Goal: Task Accomplishment & Management: Manage account settings

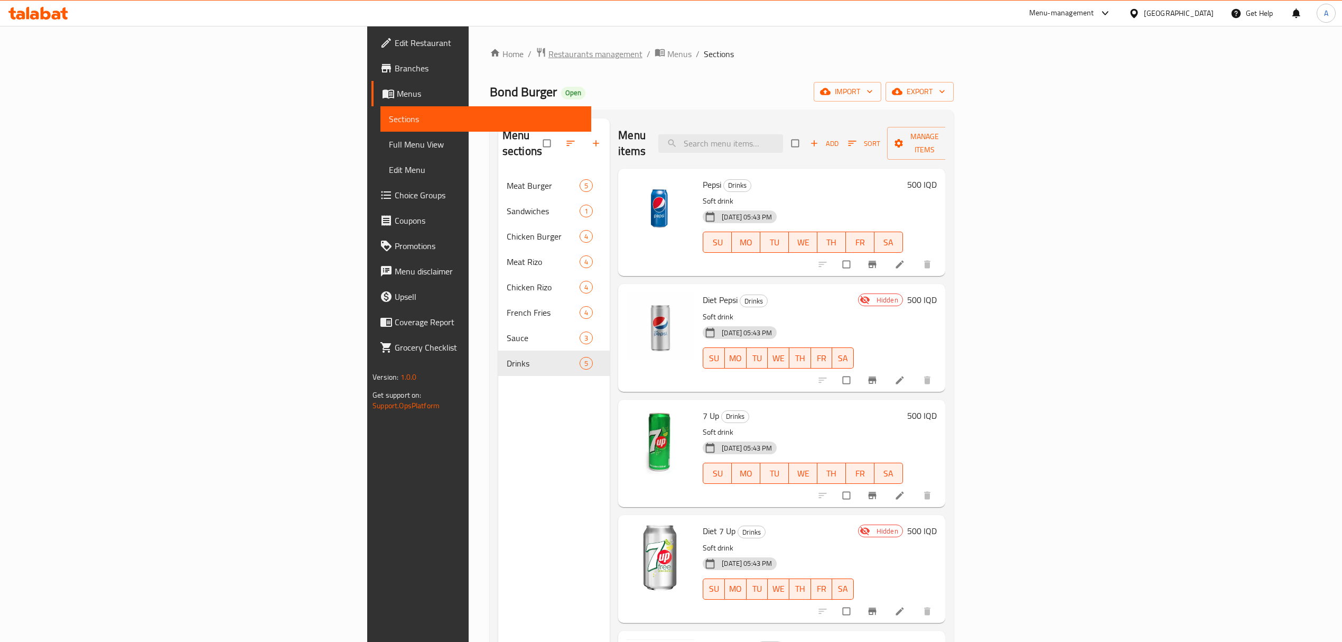
click at [549, 54] on span "Restaurants management" at bounding box center [596, 54] width 94 height 13
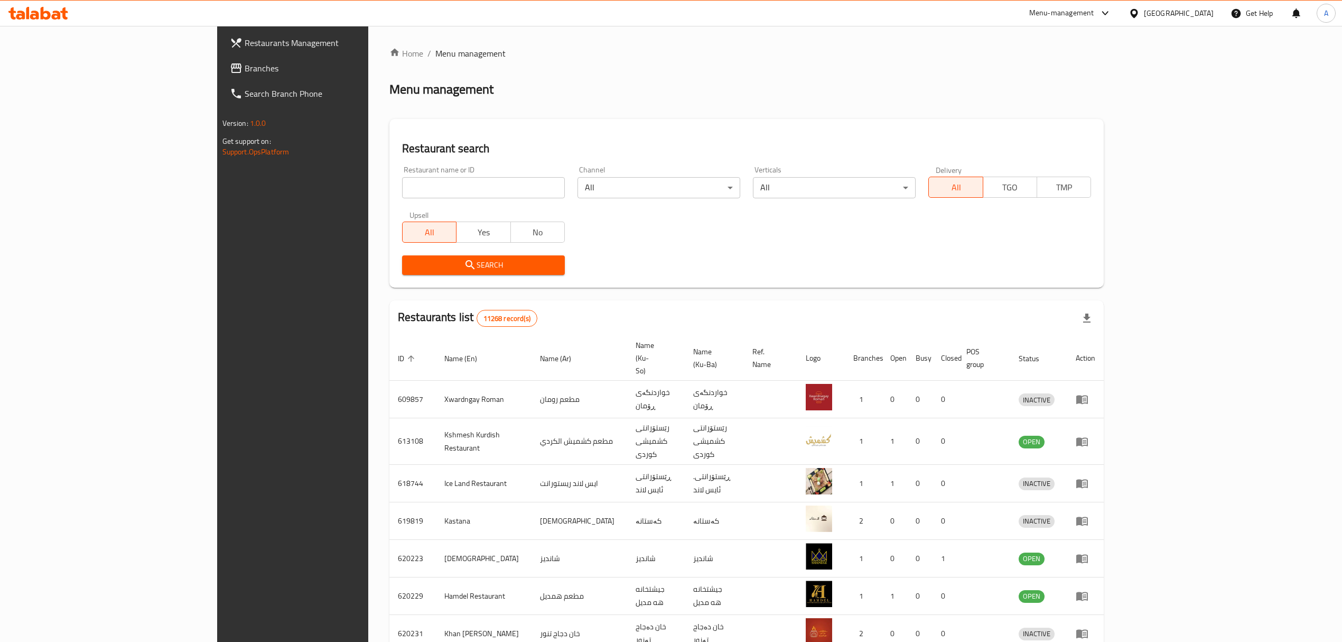
click at [402, 197] on input "search" at bounding box center [483, 187] width 163 height 21
paste input "Maitham Alshaheer Chicken"
type input "Maitham Alshaheer Chicken"
click button "Search" at bounding box center [483, 265] width 163 height 20
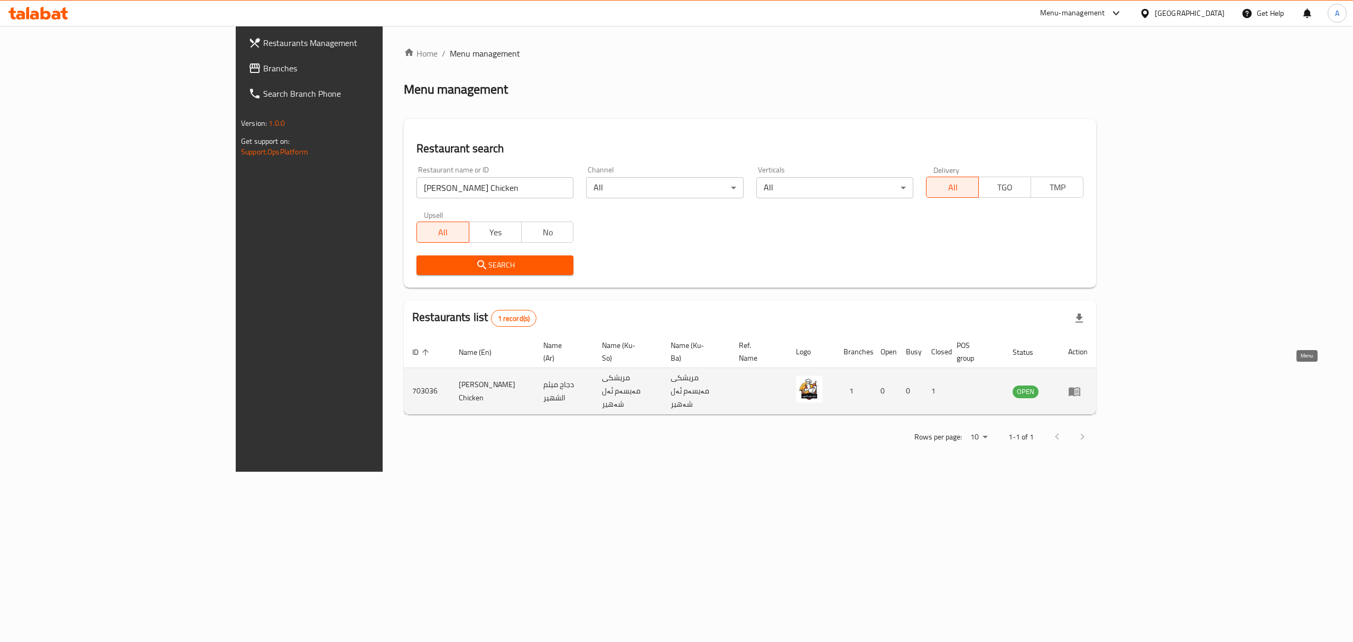
click at [902, 387] on icon "enhanced table" at bounding box center [1075, 391] width 12 height 9
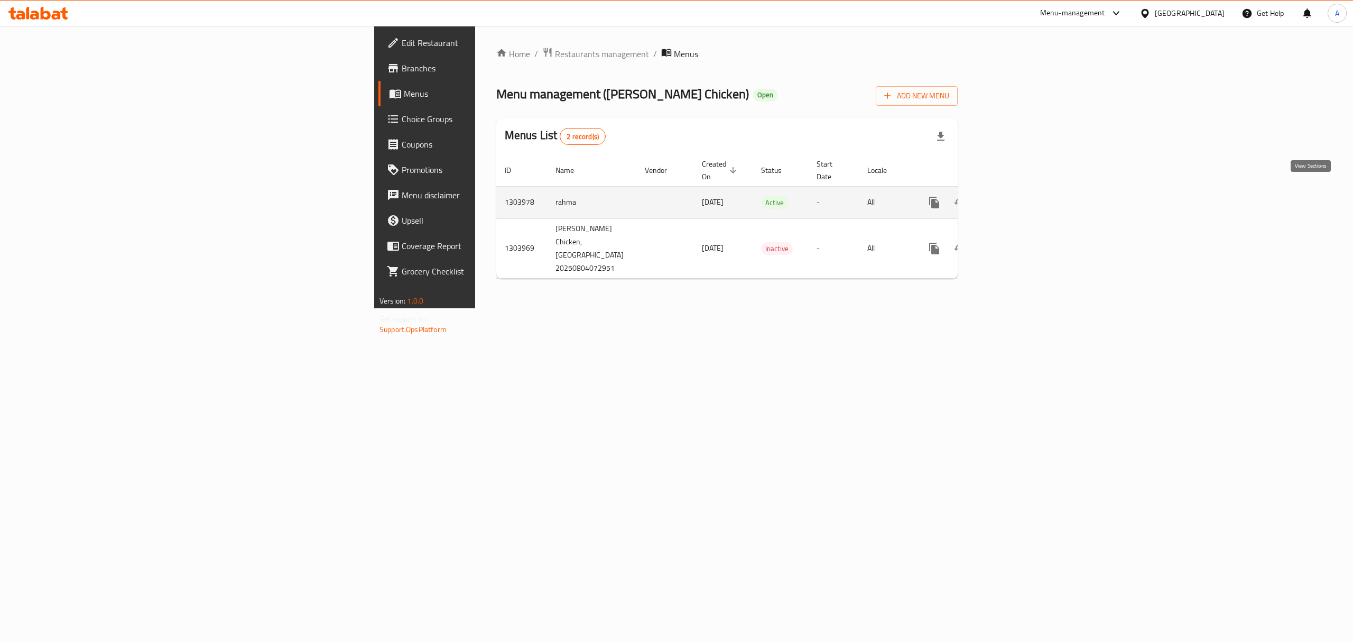
click at [902, 196] on icon "enhanced table" at bounding box center [1010, 202] width 13 height 13
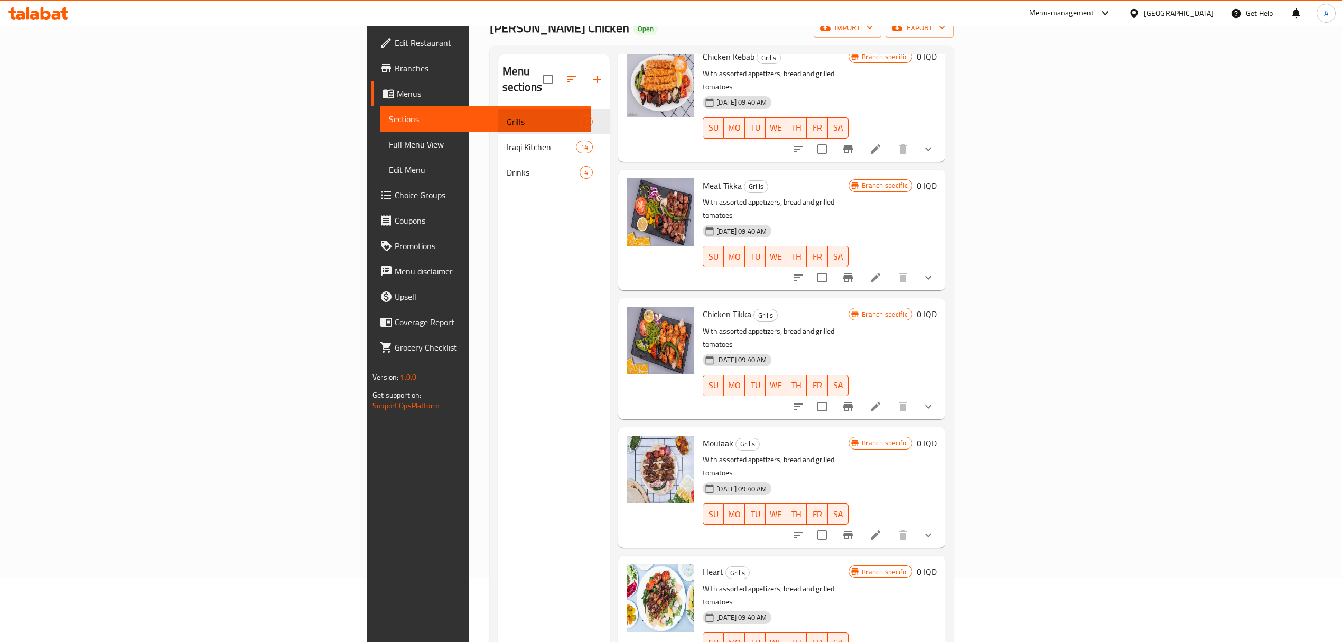
scroll to position [149, 0]
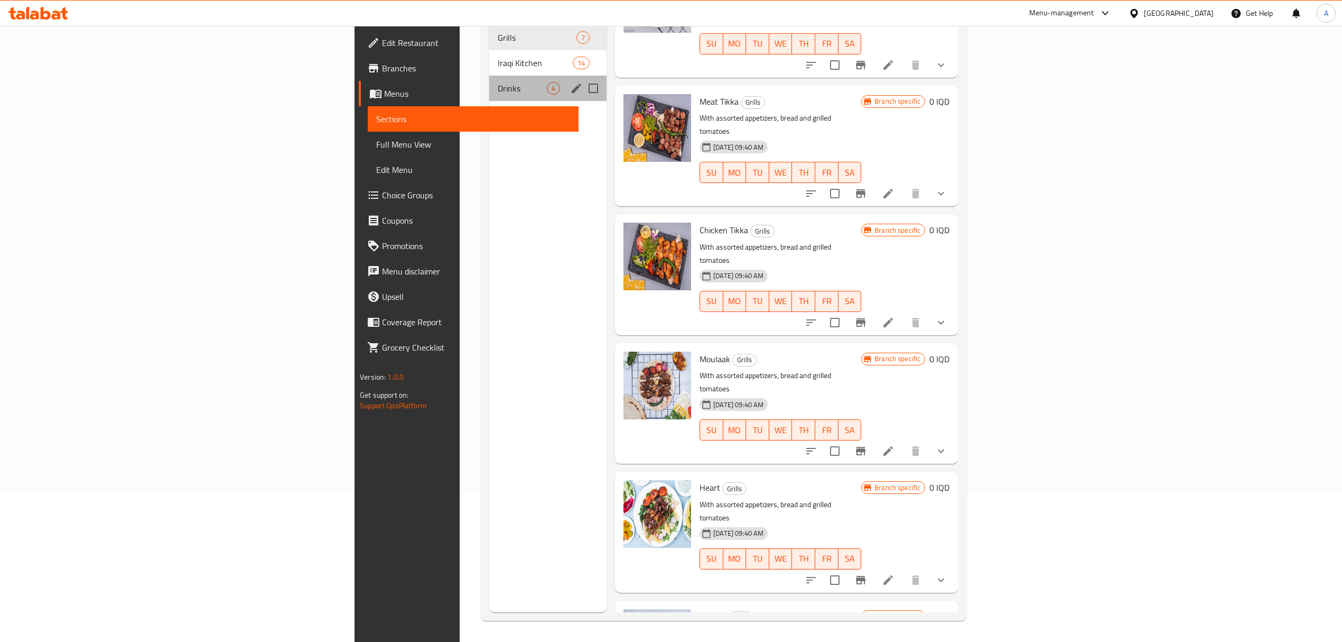
click at [489, 76] on div "Drinks 4" at bounding box center [547, 88] width 117 height 25
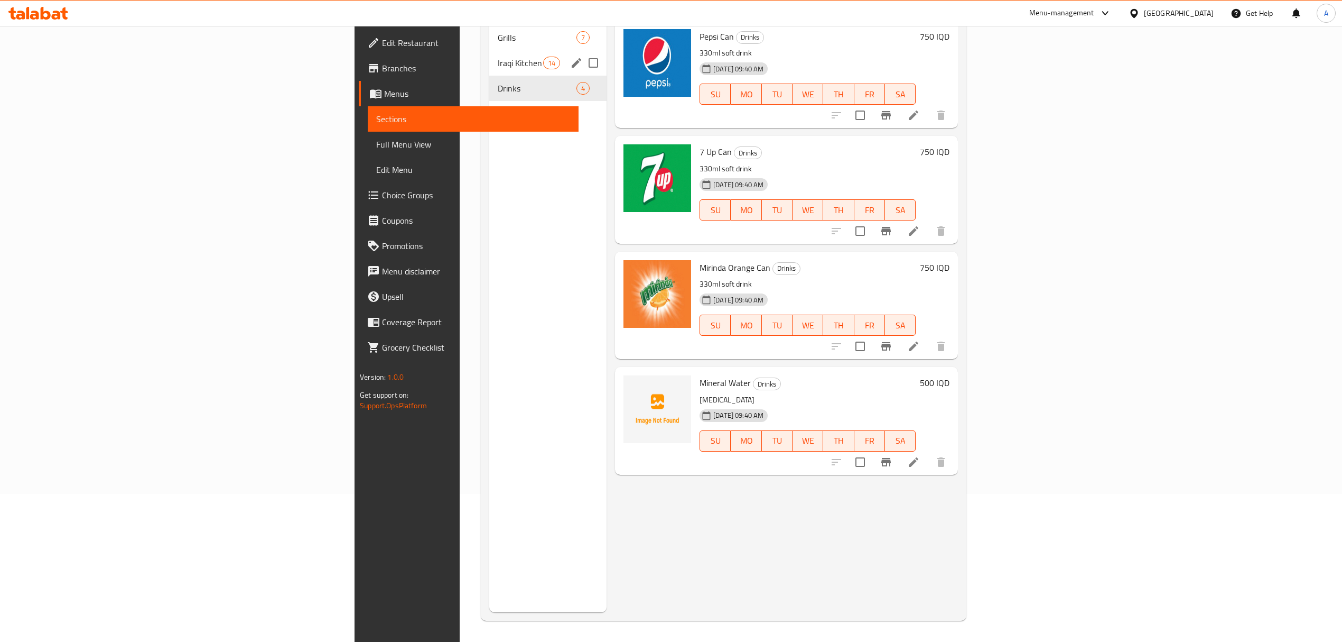
click at [498, 57] on span "Iraqi Kitchen" at bounding box center [520, 63] width 45 height 13
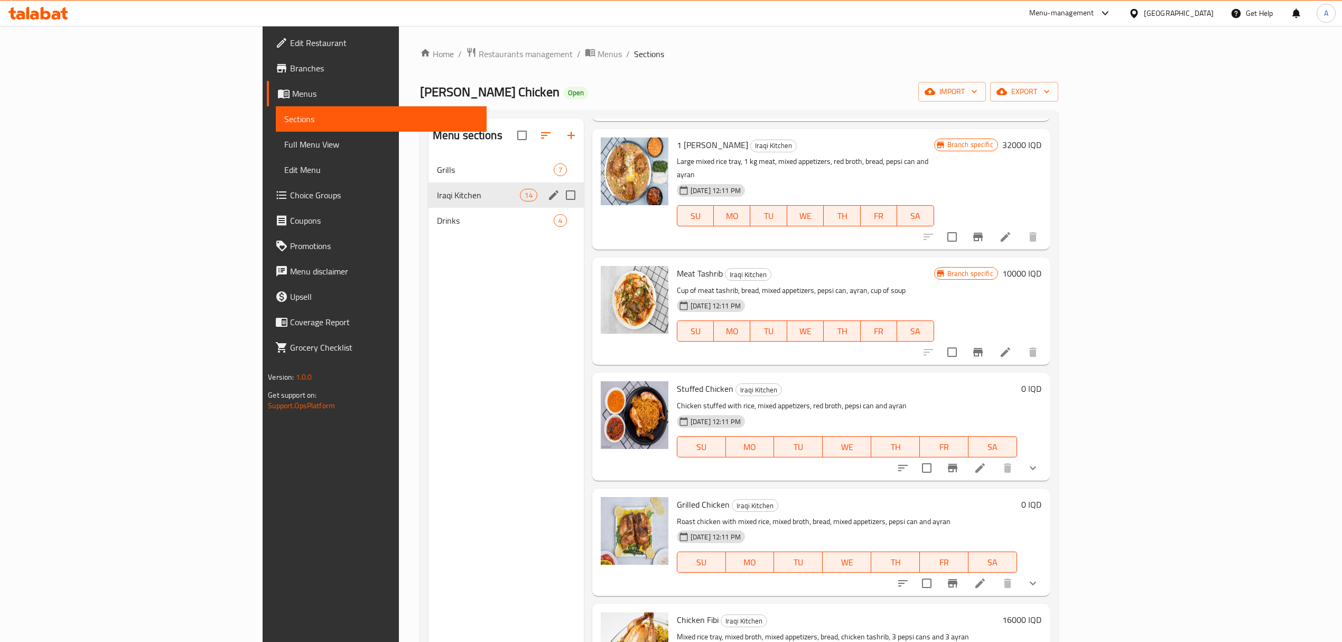
click at [429, 209] on div "Drinks 4" at bounding box center [506, 220] width 155 height 25
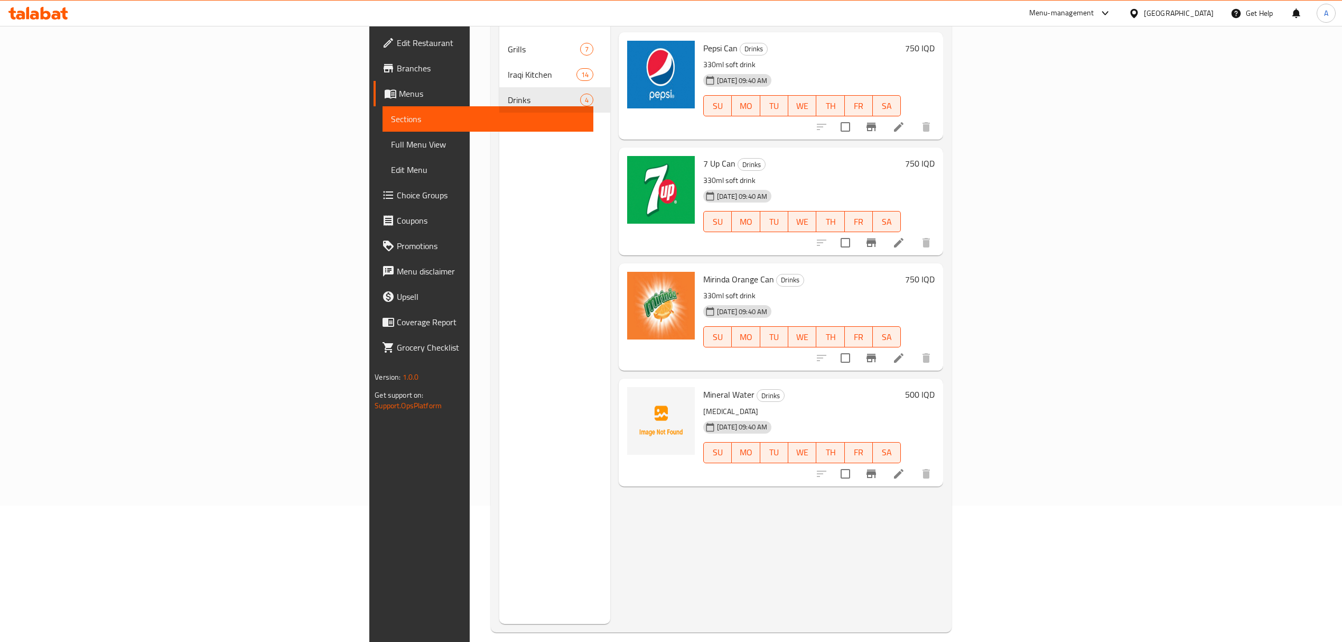
scroll to position [141, 0]
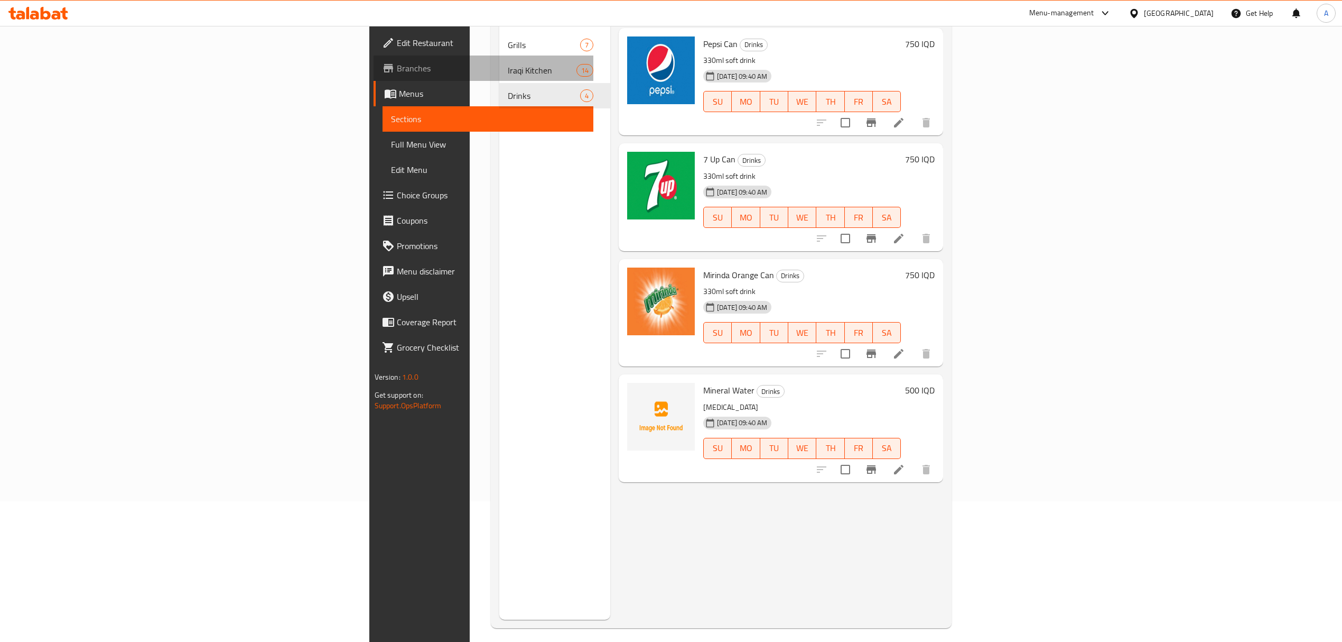
click at [397, 66] on span "Branches" at bounding box center [491, 68] width 188 height 13
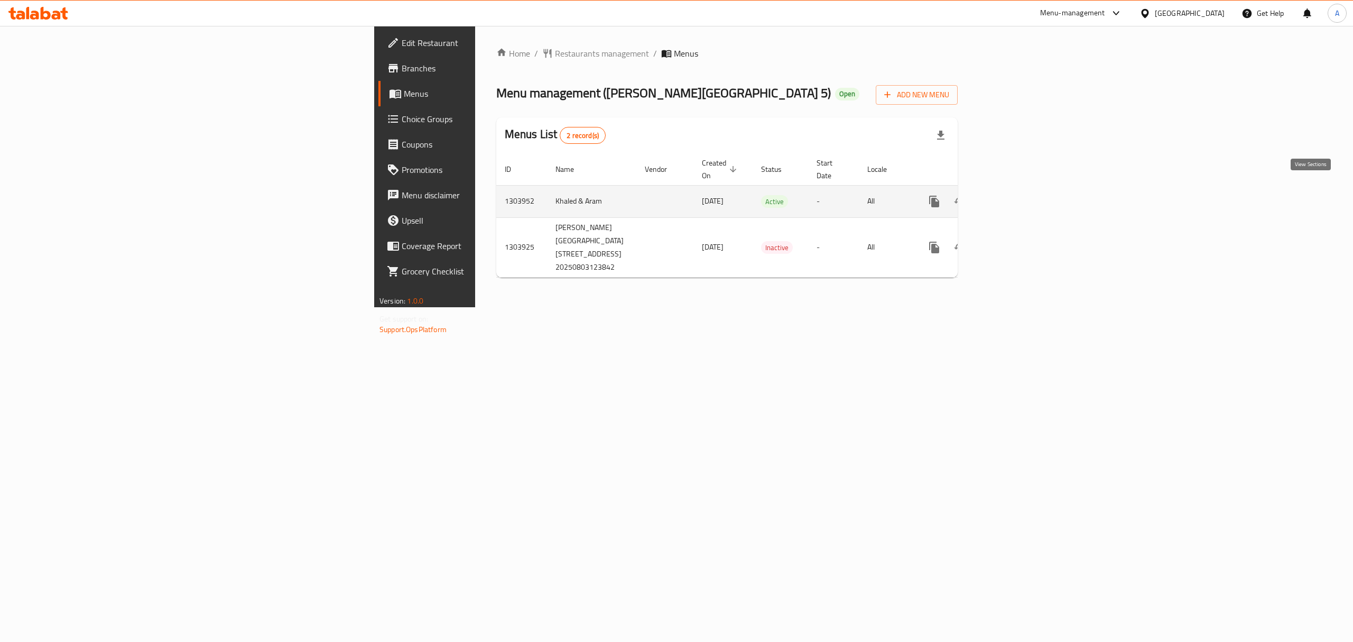
click at [1017, 195] on icon "enhanced table" at bounding box center [1010, 201] width 13 height 13
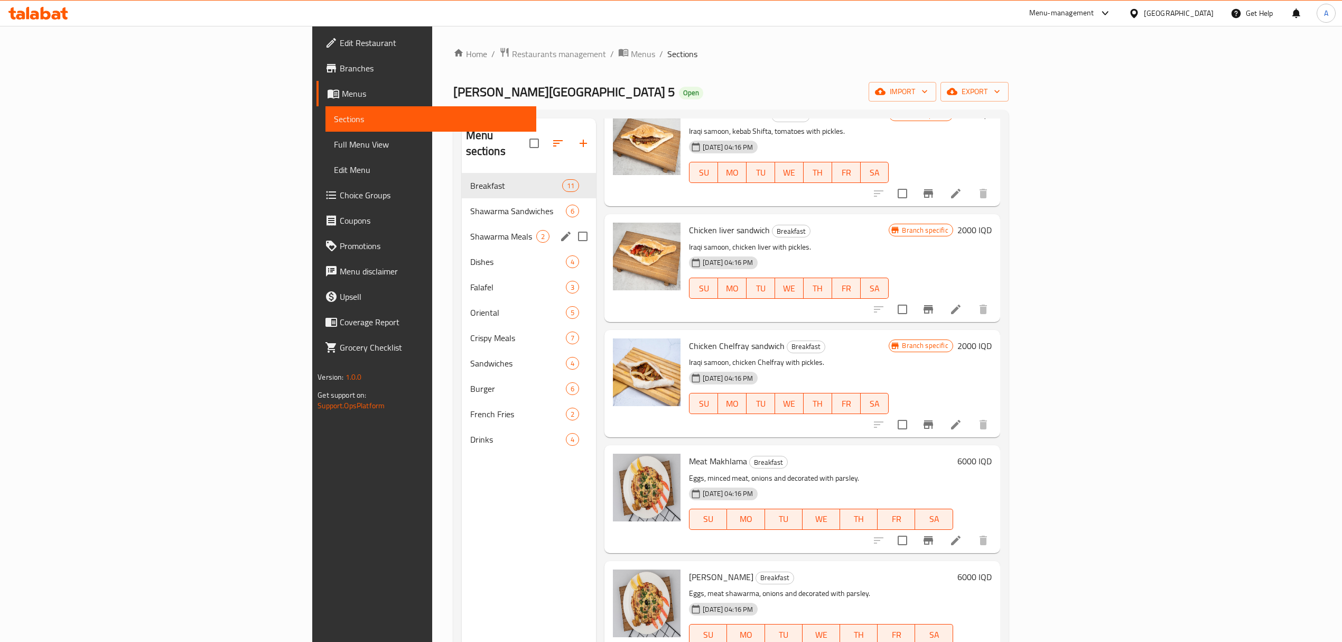
scroll to position [70, 0]
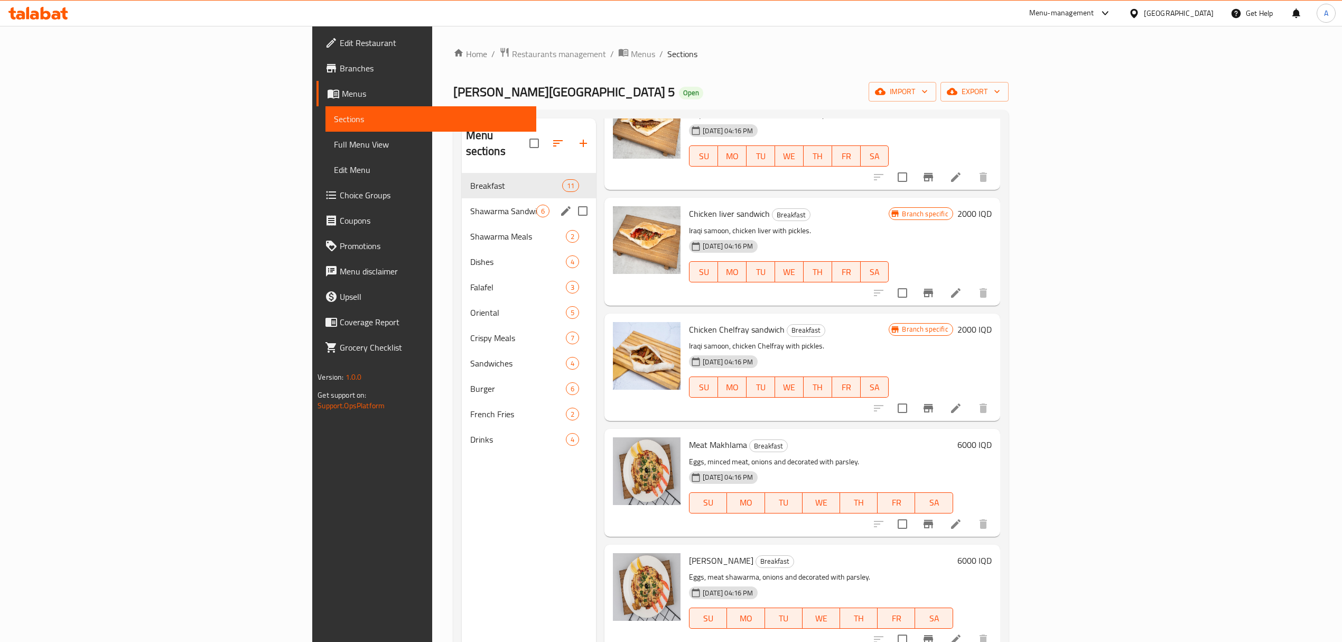
click at [470, 205] on span "Shawarma Sandwiches" at bounding box center [503, 211] width 67 height 13
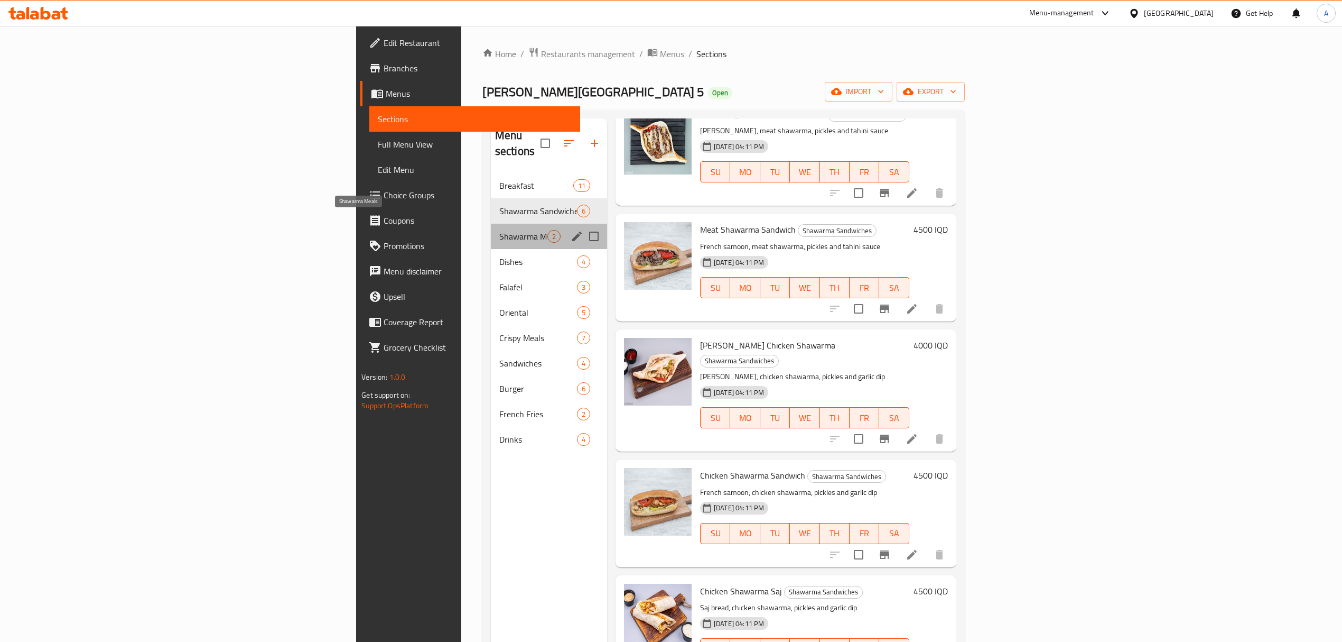
click at [499, 230] on span "Shawarma Meals" at bounding box center [523, 236] width 48 height 13
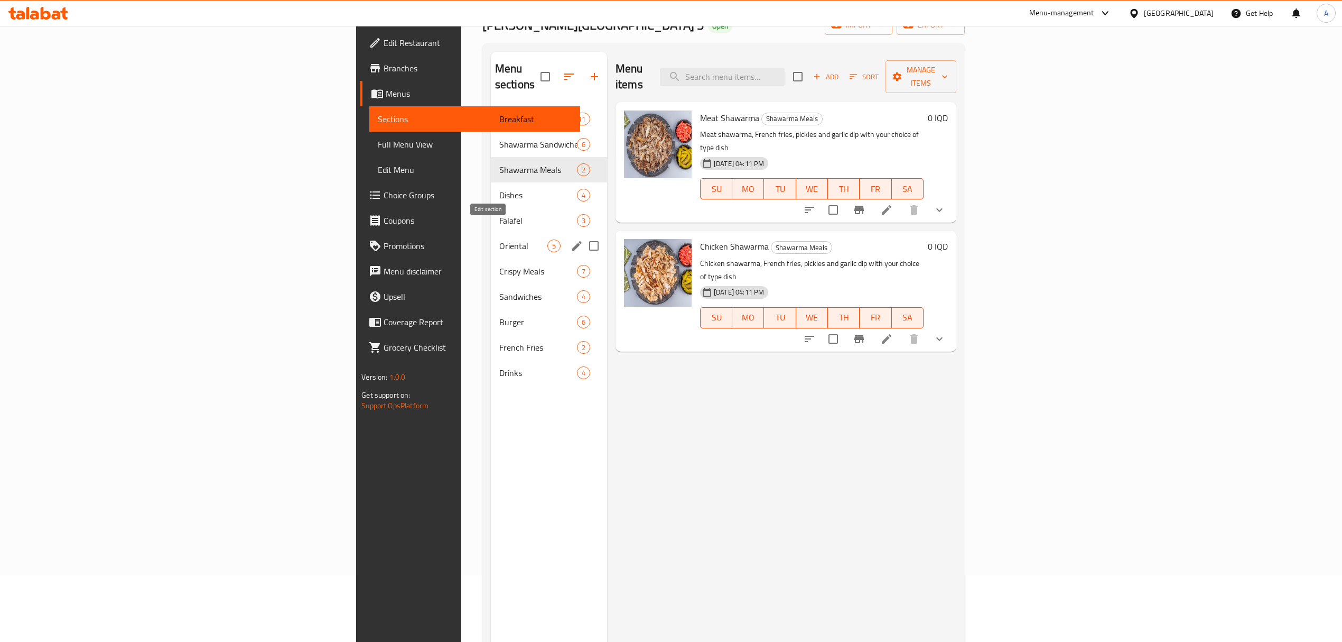
scroll to position [70, 0]
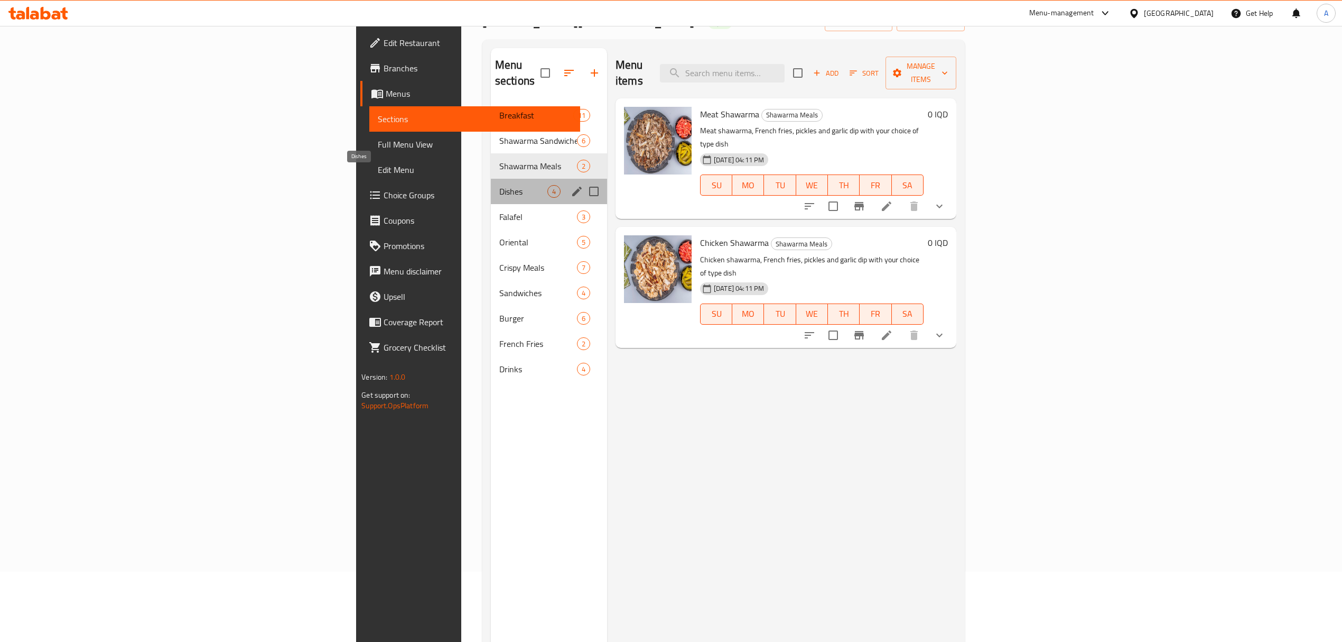
click at [499, 185] on span "Dishes" at bounding box center [523, 191] width 48 height 13
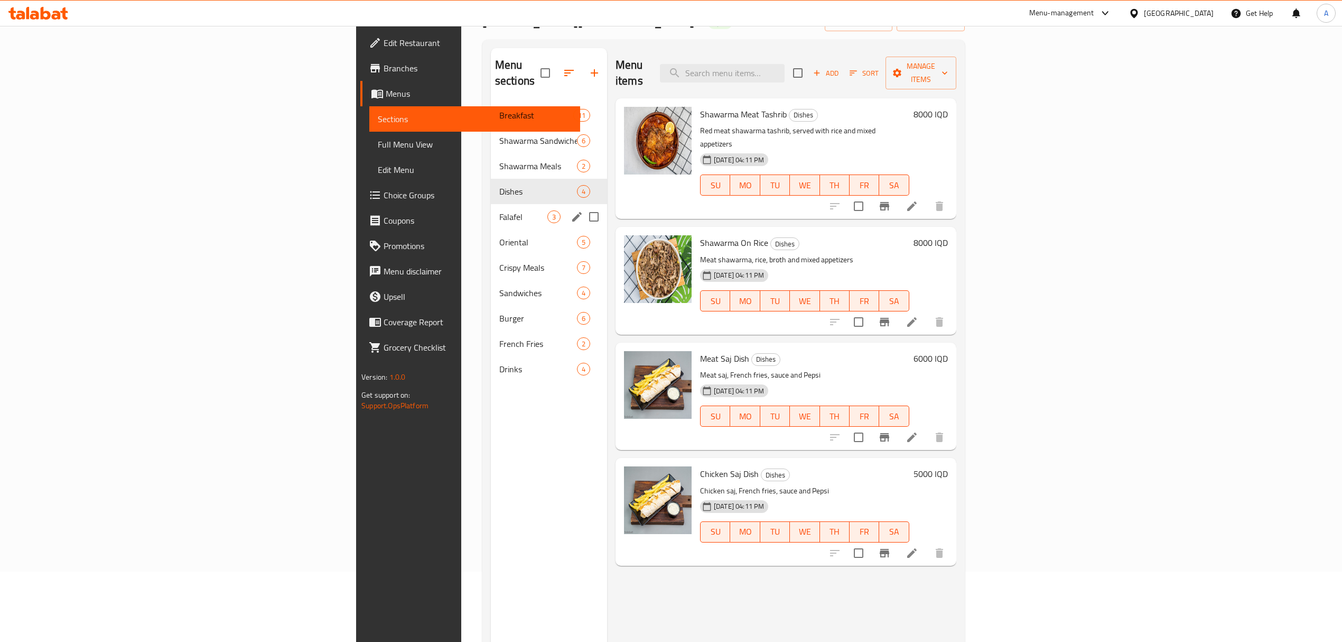
click at [491, 204] on div "Falafel 3" at bounding box center [549, 216] width 116 height 25
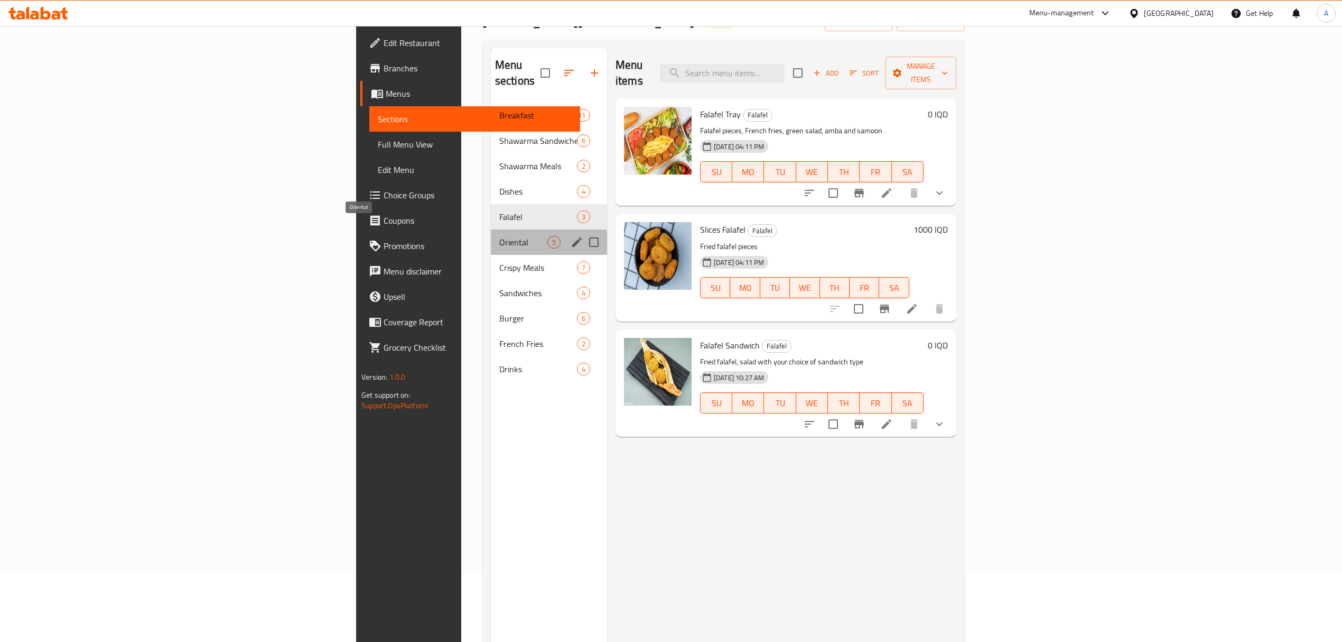
click at [499, 236] on span "Oriental" at bounding box center [523, 242] width 48 height 13
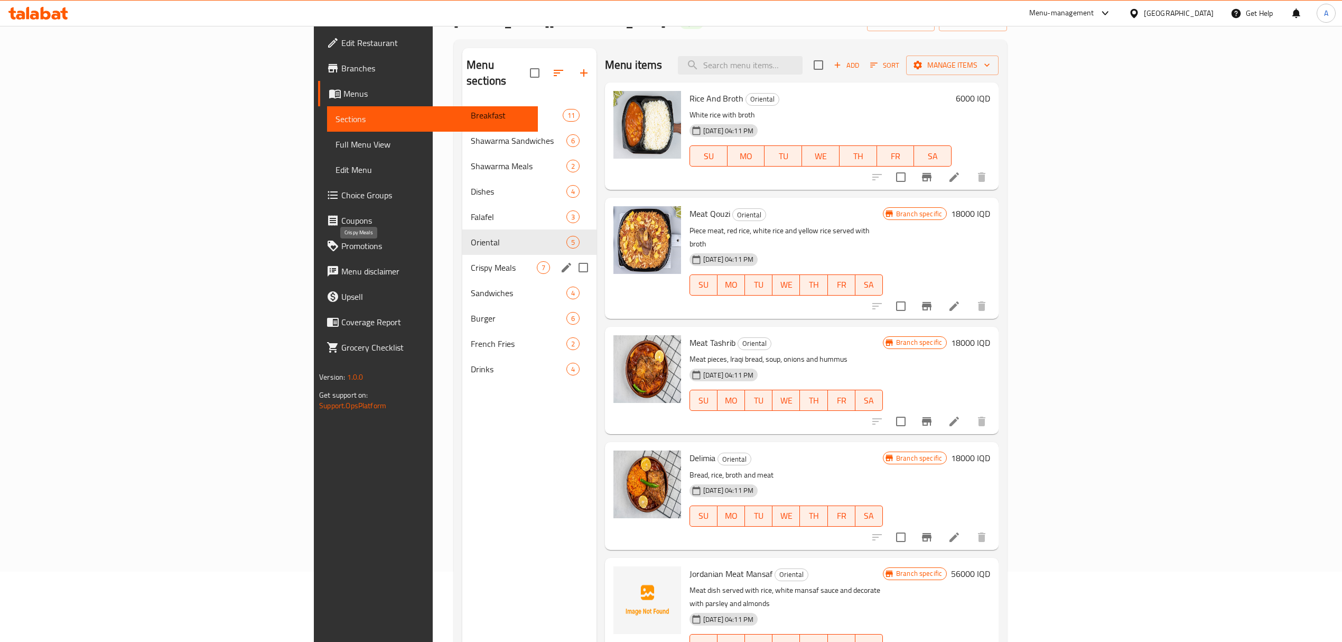
click at [471, 261] on span "Crispy Meals" at bounding box center [504, 267] width 66 height 13
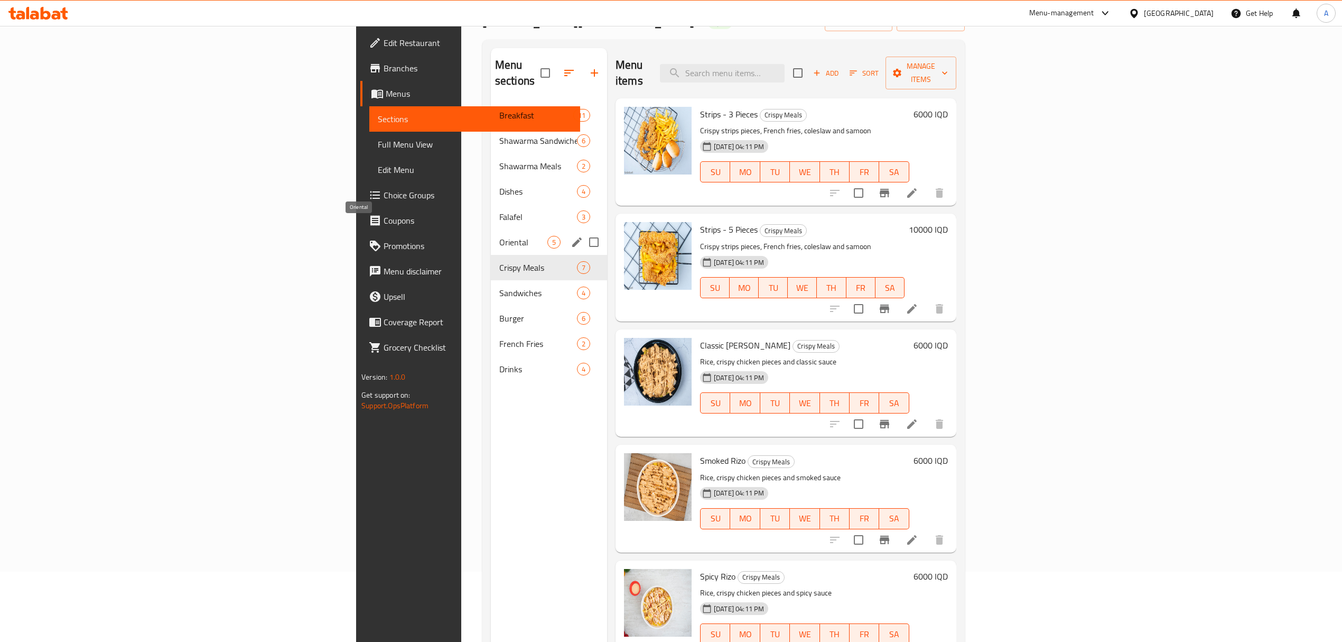
click at [499, 236] on span "Oriental" at bounding box center [523, 242] width 48 height 13
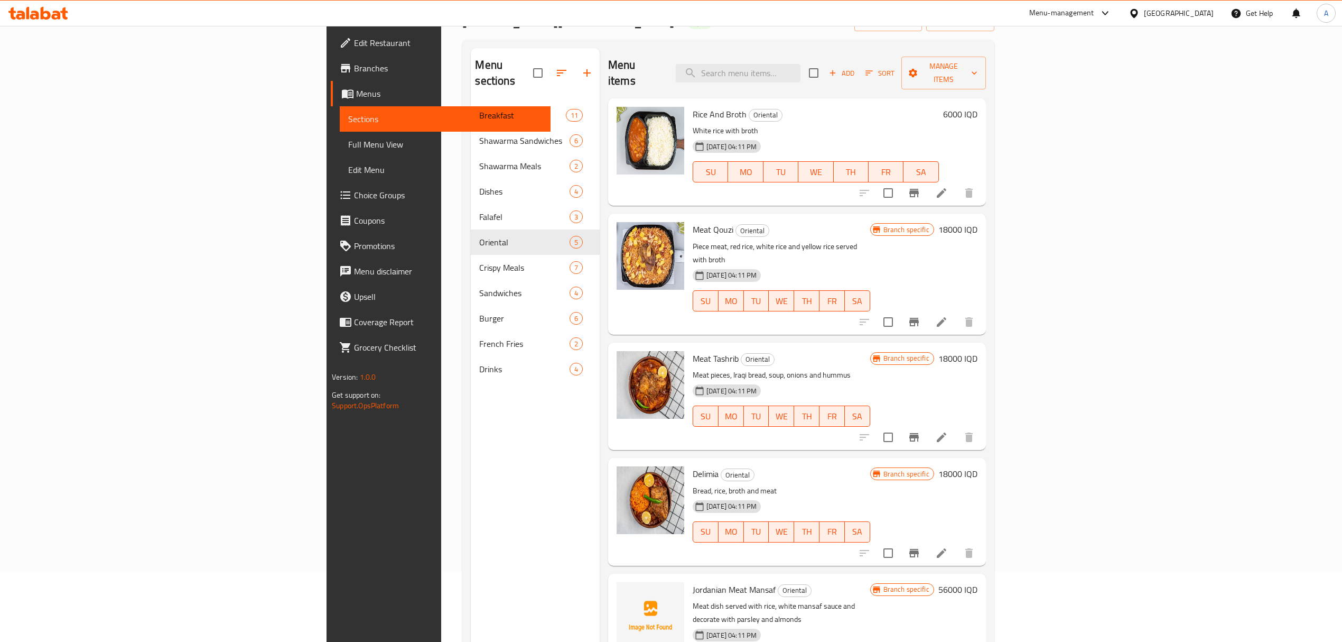
scroll to position [149, 0]
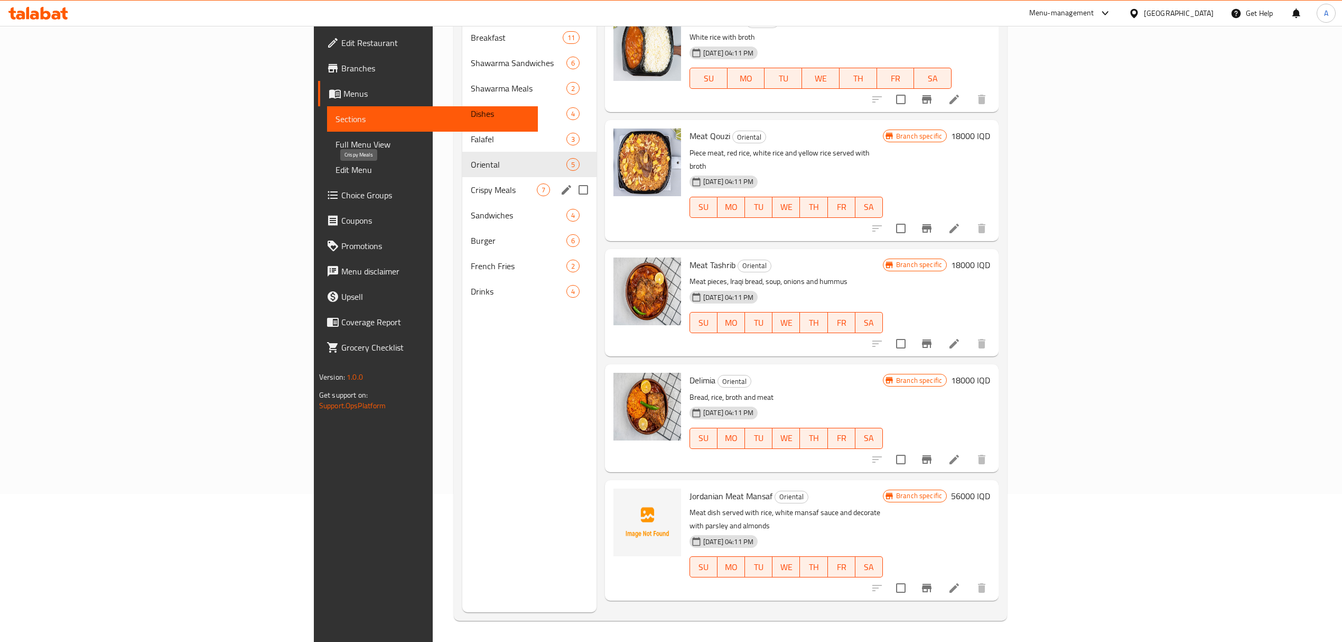
click at [471, 183] on span "Crispy Meals" at bounding box center [504, 189] width 66 height 13
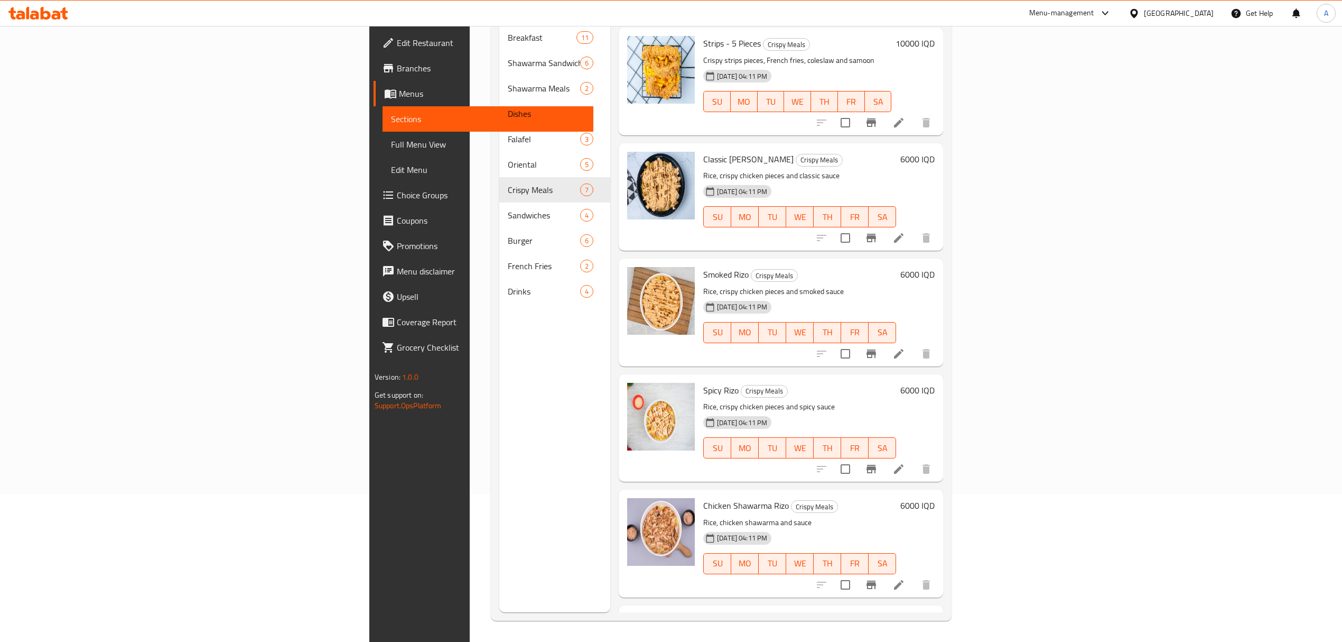
scroll to position [192, 0]
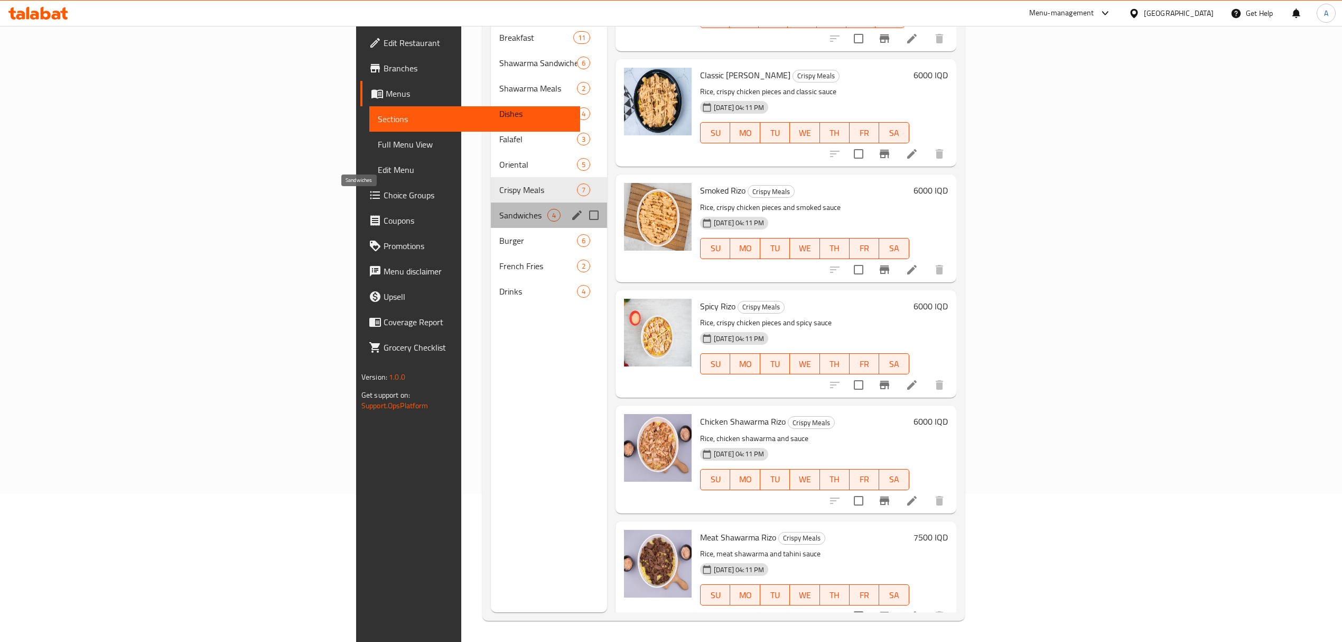
click at [499, 209] on span "Sandwiches" at bounding box center [523, 215] width 48 height 13
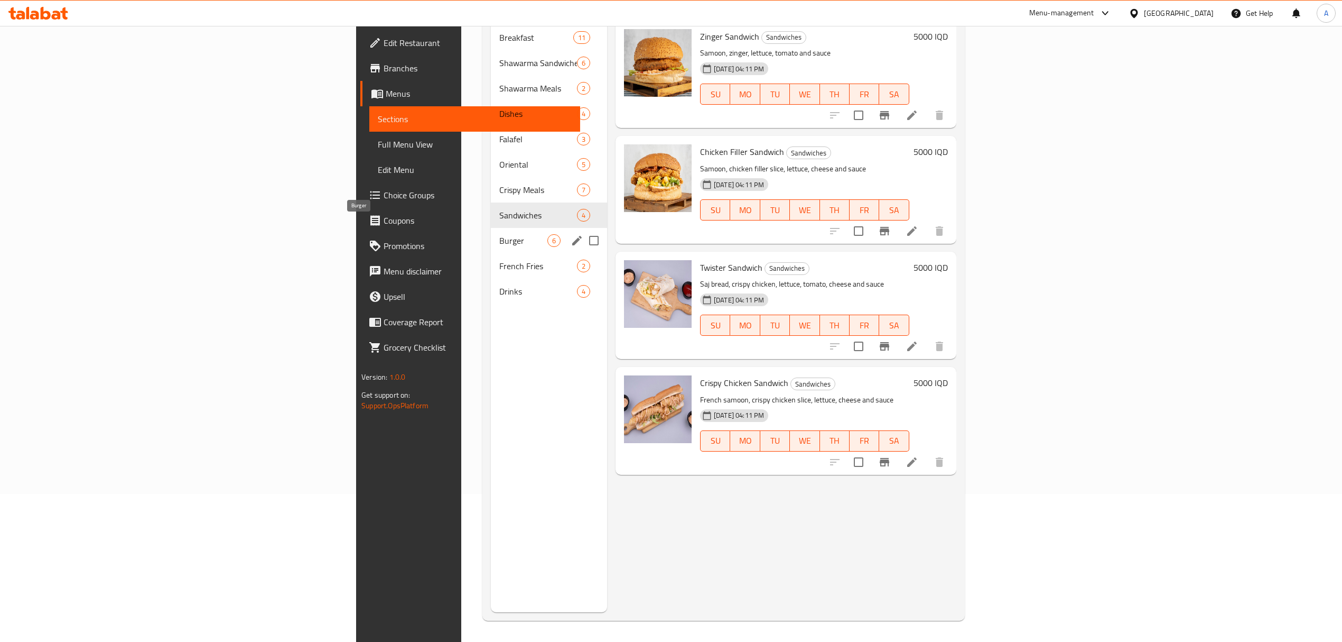
click at [499, 234] on span "Burger" at bounding box center [523, 240] width 48 height 13
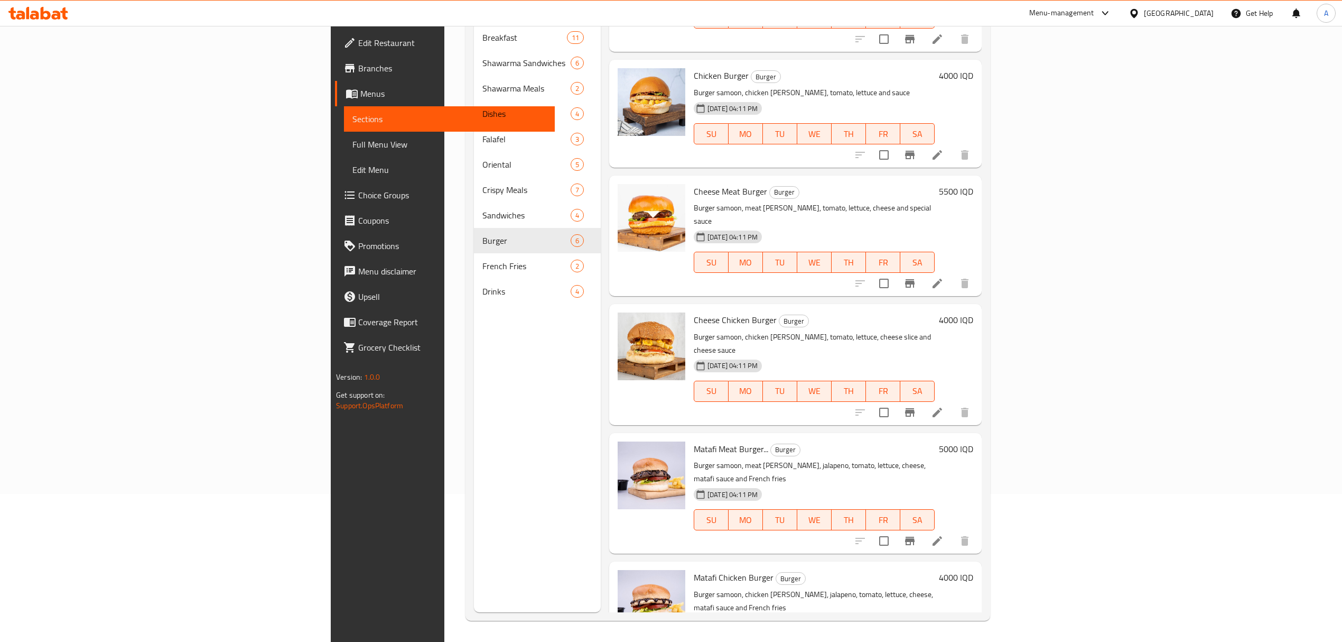
scroll to position [77, 0]
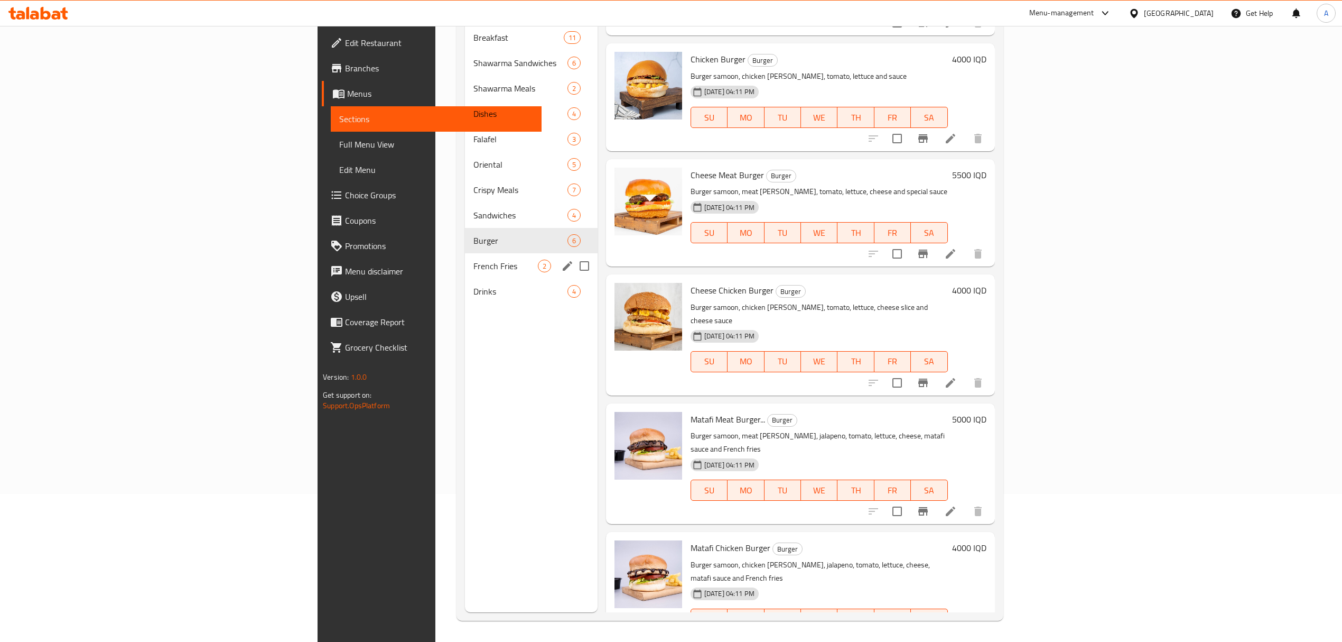
click at [465, 253] on div "French Fries 2" at bounding box center [531, 265] width 133 height 25
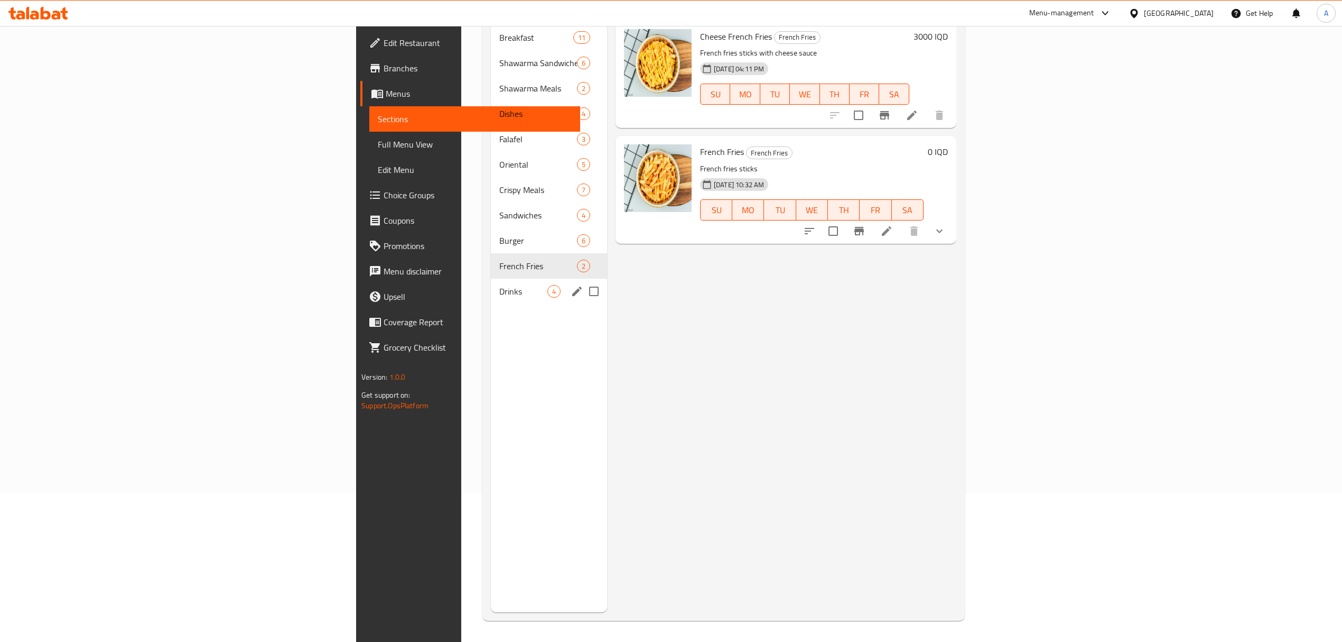
click at [499, 285] on span "Drinks" at bounding box center [523, 291] width 48 height 13
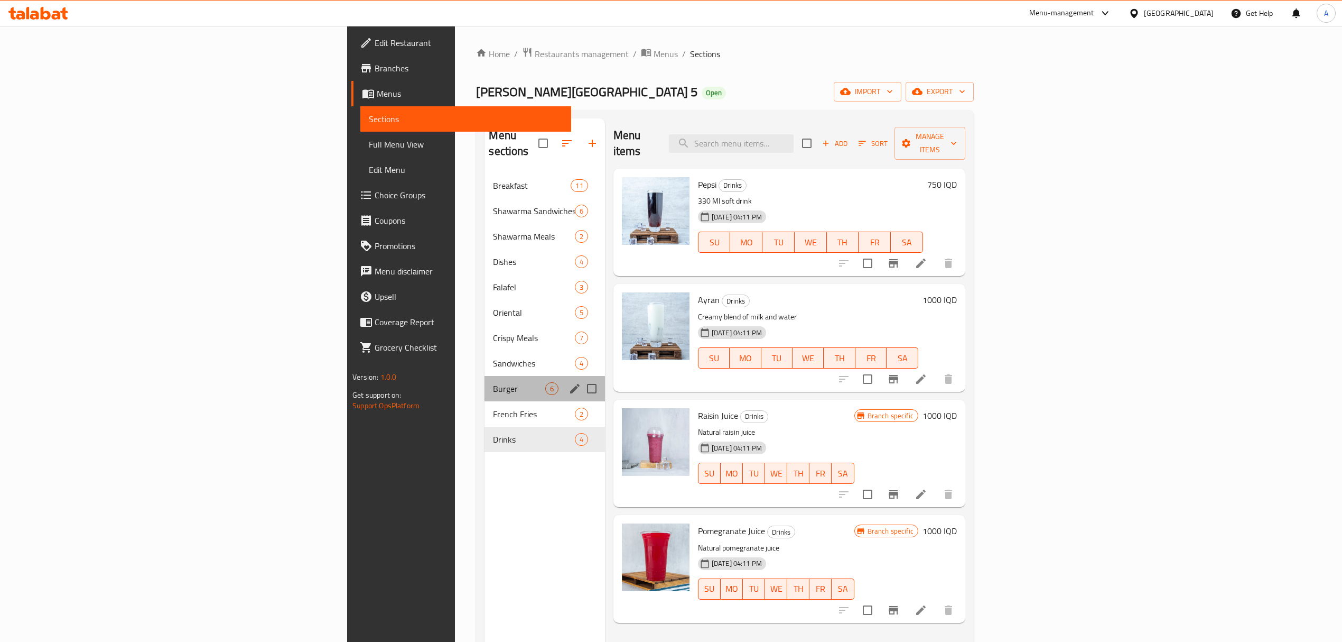
click at [485, 379] on div "Burger 6" at bounding box center [545, 388] width 120 height 25
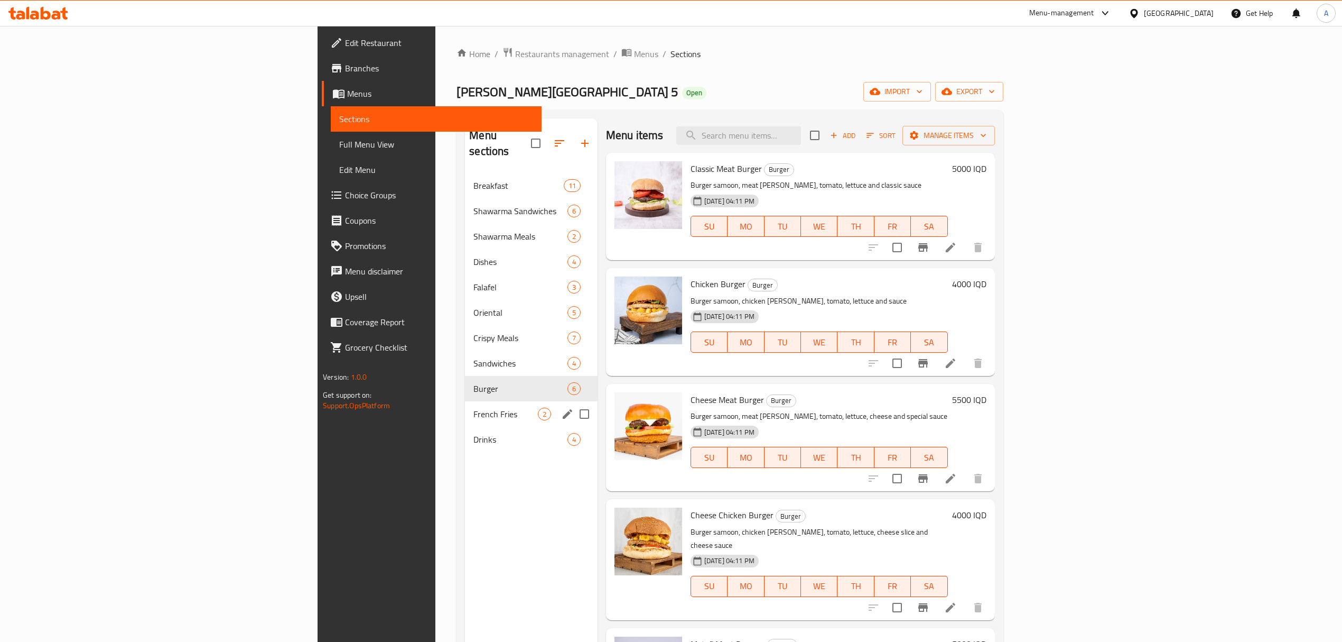
click at [465, 401] on div "French Fries 2" at bounding box center [531, 413] width 133 height 25
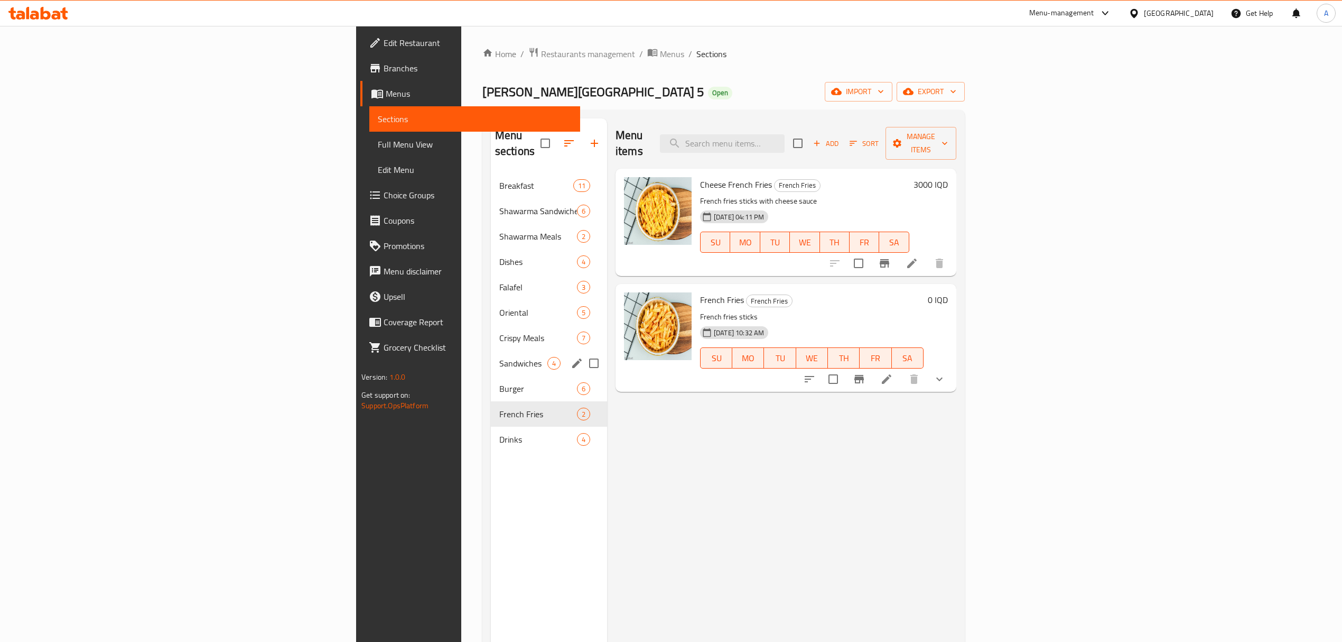
click at [499, 357] on span "Sandwiches" at bounding box center [523, 363] width 48 height 13
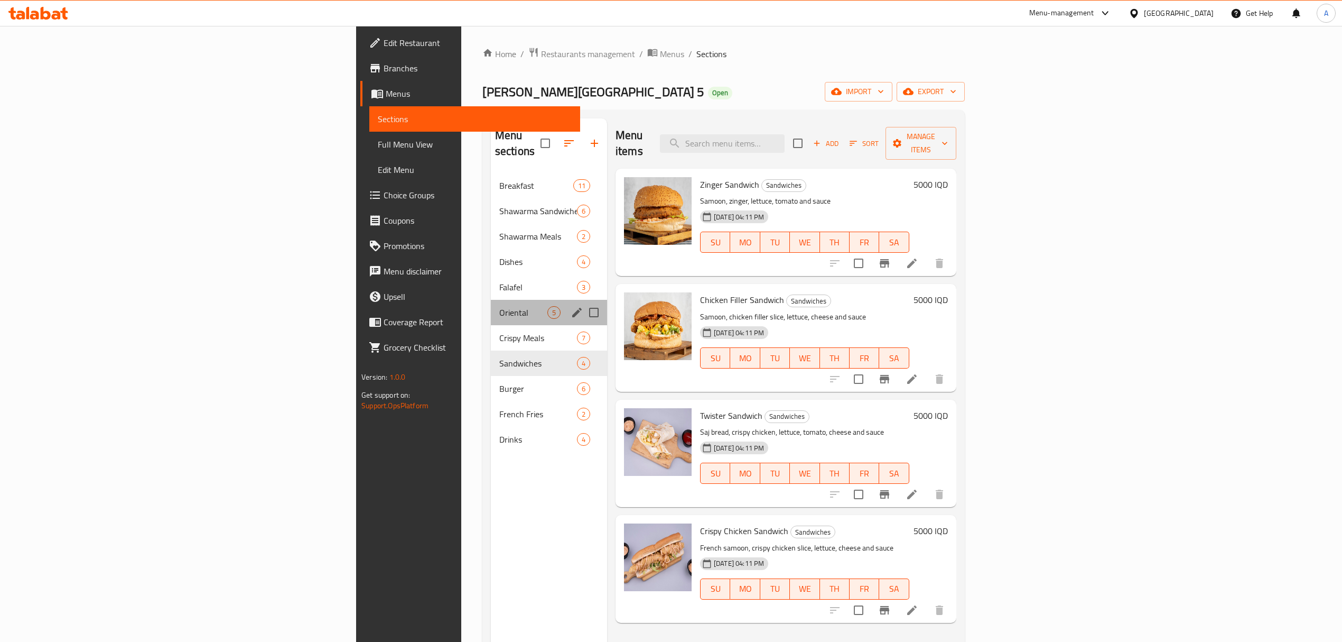
click at [491, 304] on div "Oriental 5" at bounding box center [549, 312] width 116 height 25
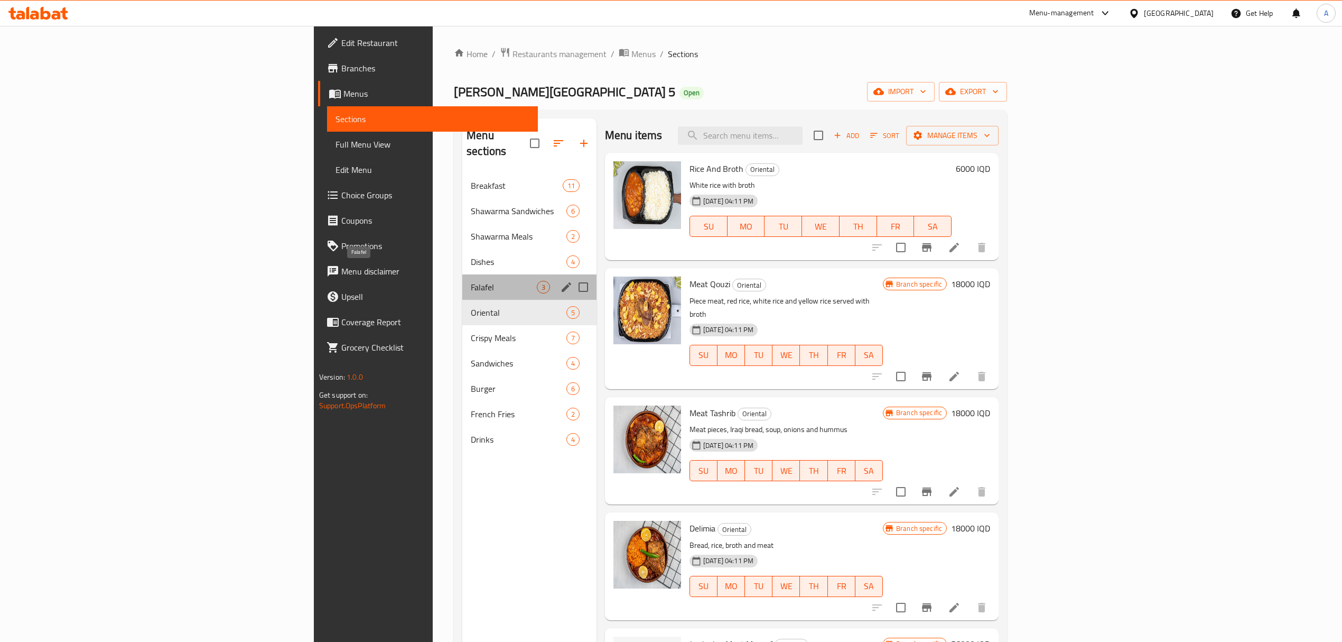
click at [471, 281] on span "Falafel" at bounding box center [504, 287] width 66 height 13
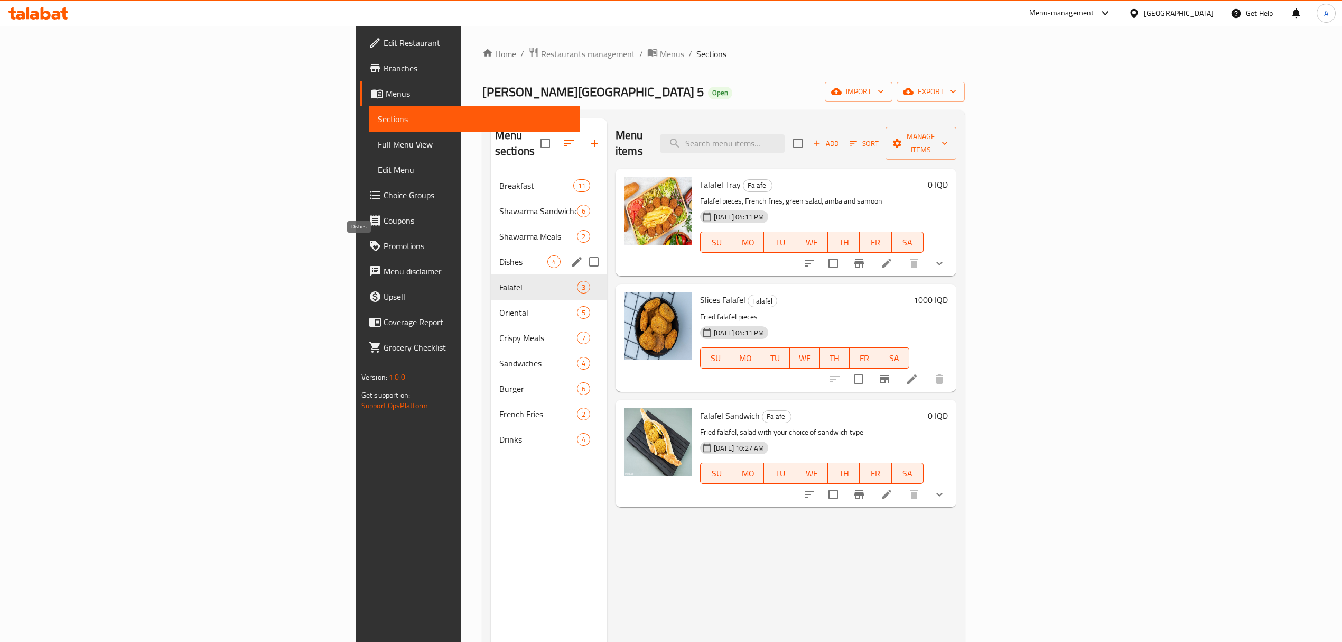
click at [499, 255] on span "Dishes" at bounding box center [523, 261] width 48 height 13
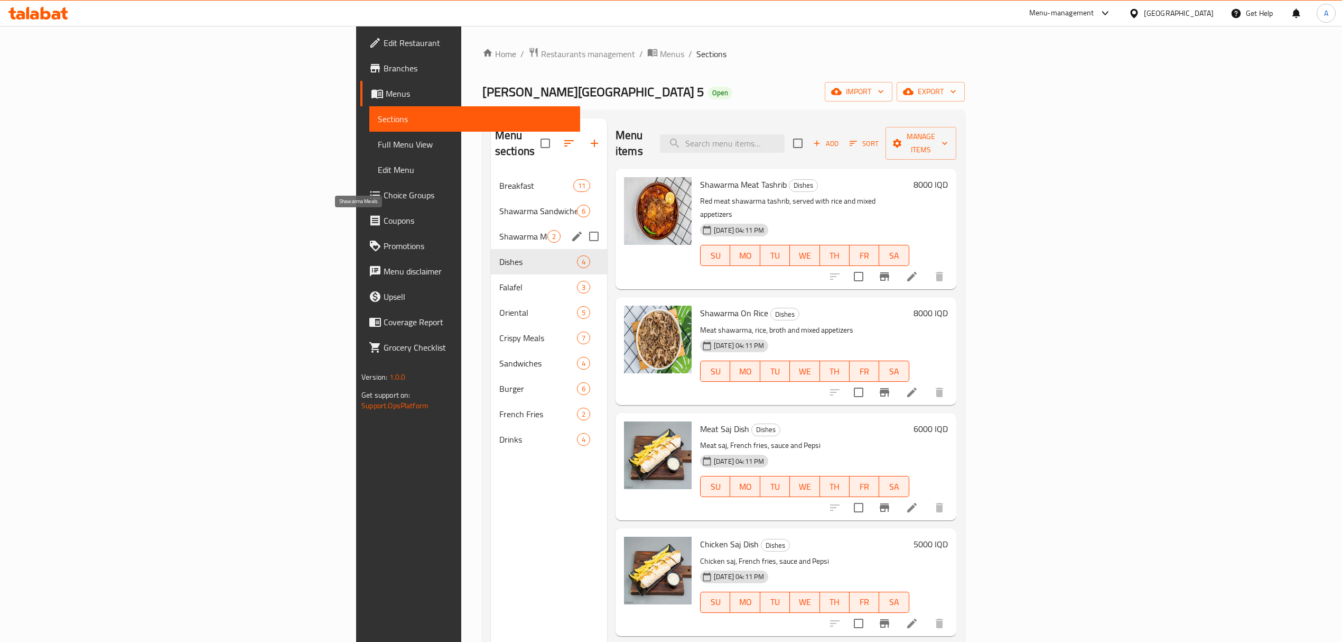
click at [499, 230] on span "Shawarma Meals" at bounding box center [523, 236] width 48 height 13
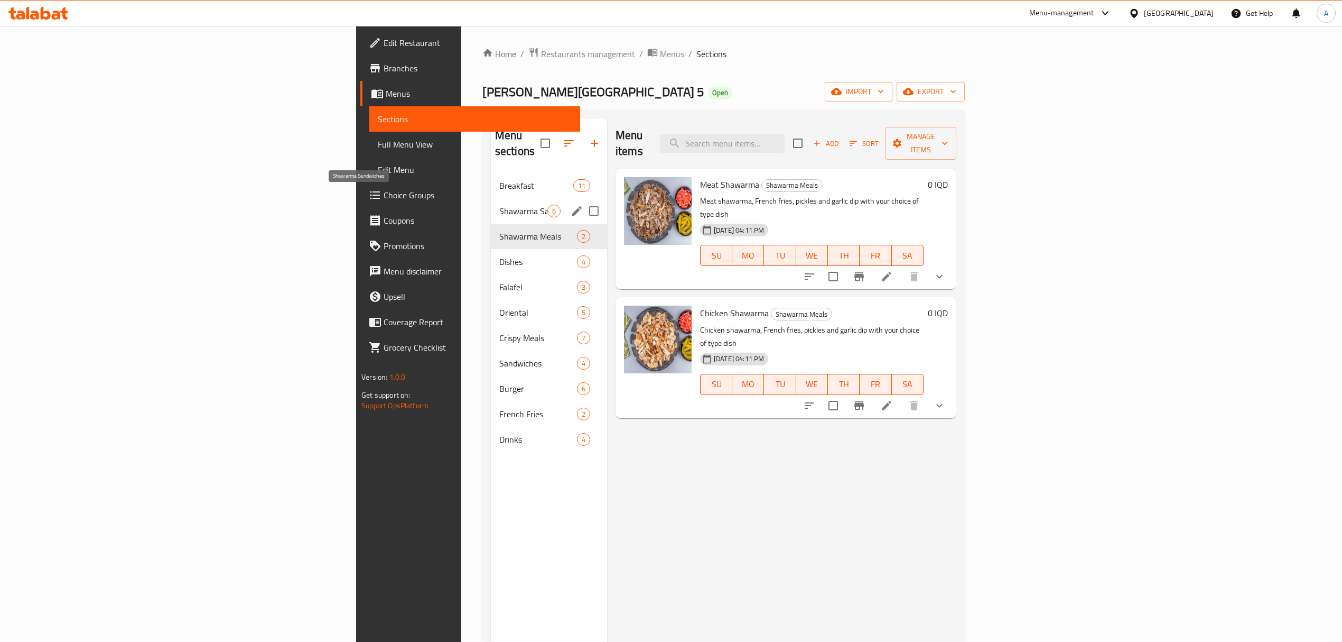
click at [499, 205] on span "Shawarma Sandwiches" at bounding box center [523, 211] width 48 height 13
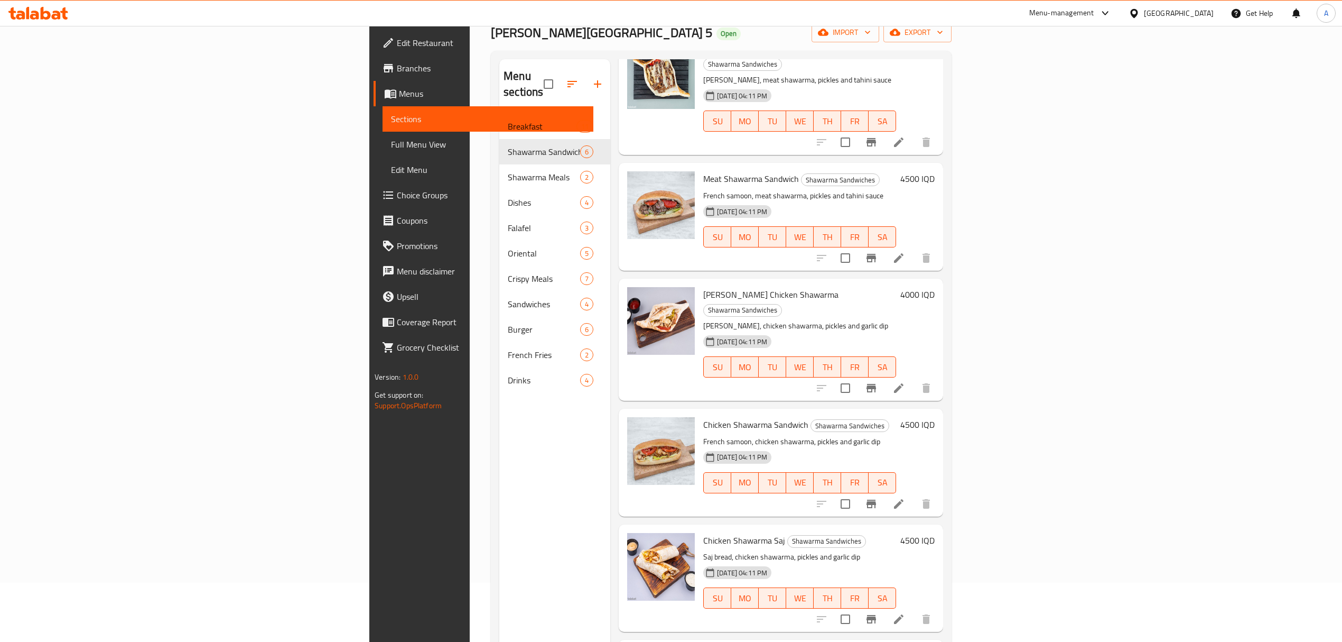
scroll to position [141, 0]
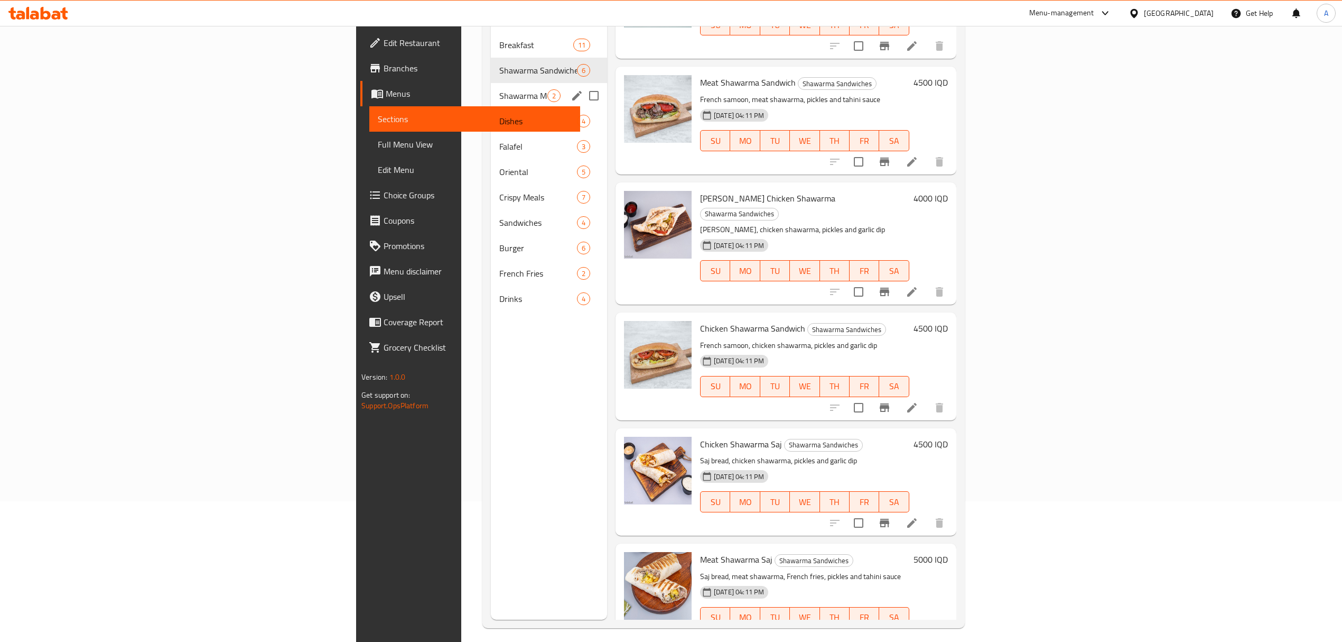
click at [491, 83] on div "Shawarma Meals 2" at bounding box center [549, 95] width 116 height 25
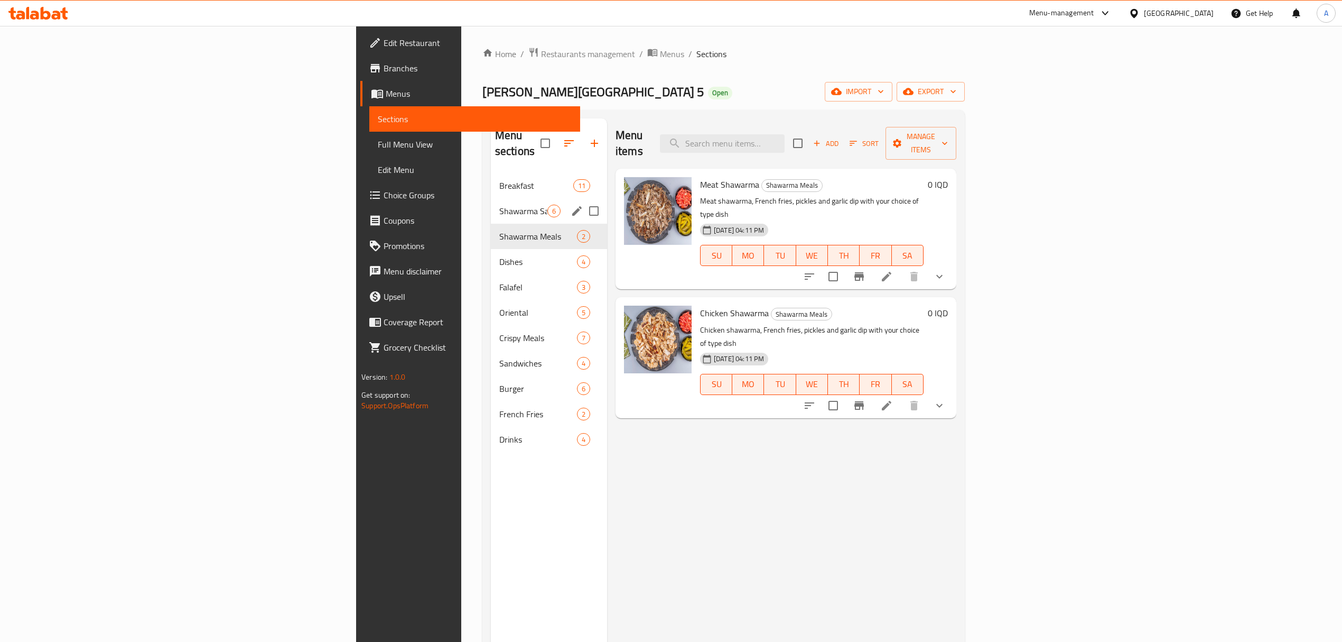
click at [499, 205] on span "Shawarma Sandwiches" at bounding box center [523, 211] width 48 height 13
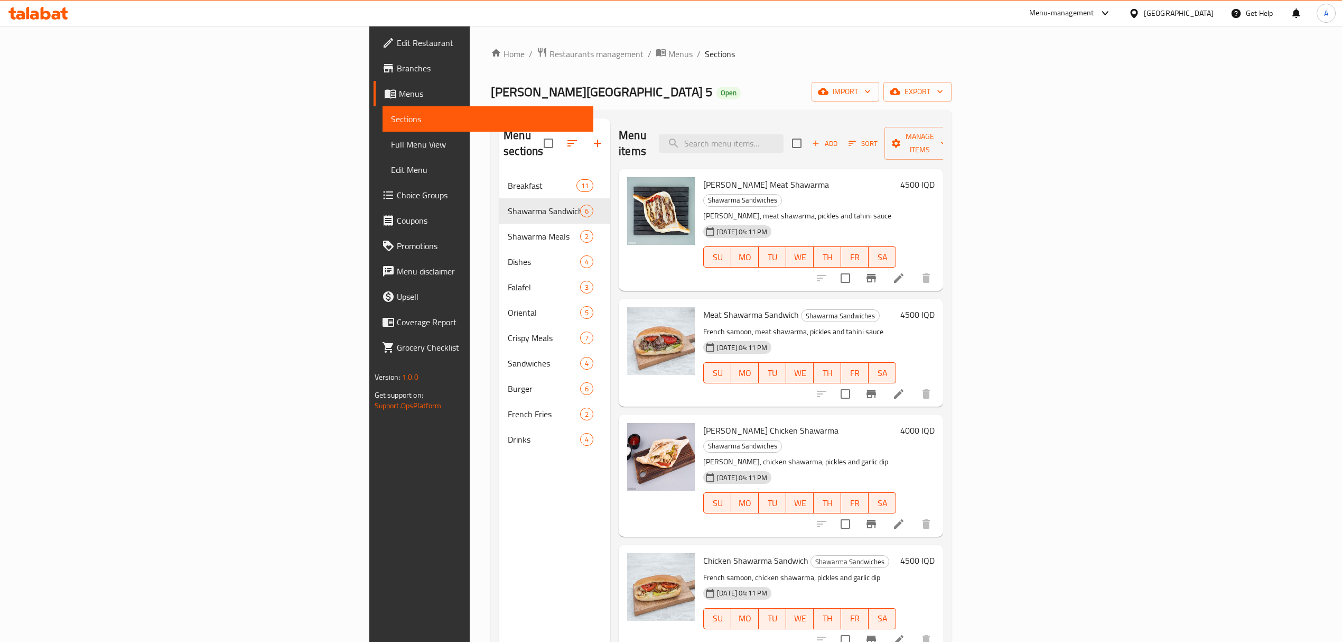
scroll to position [70, 0]
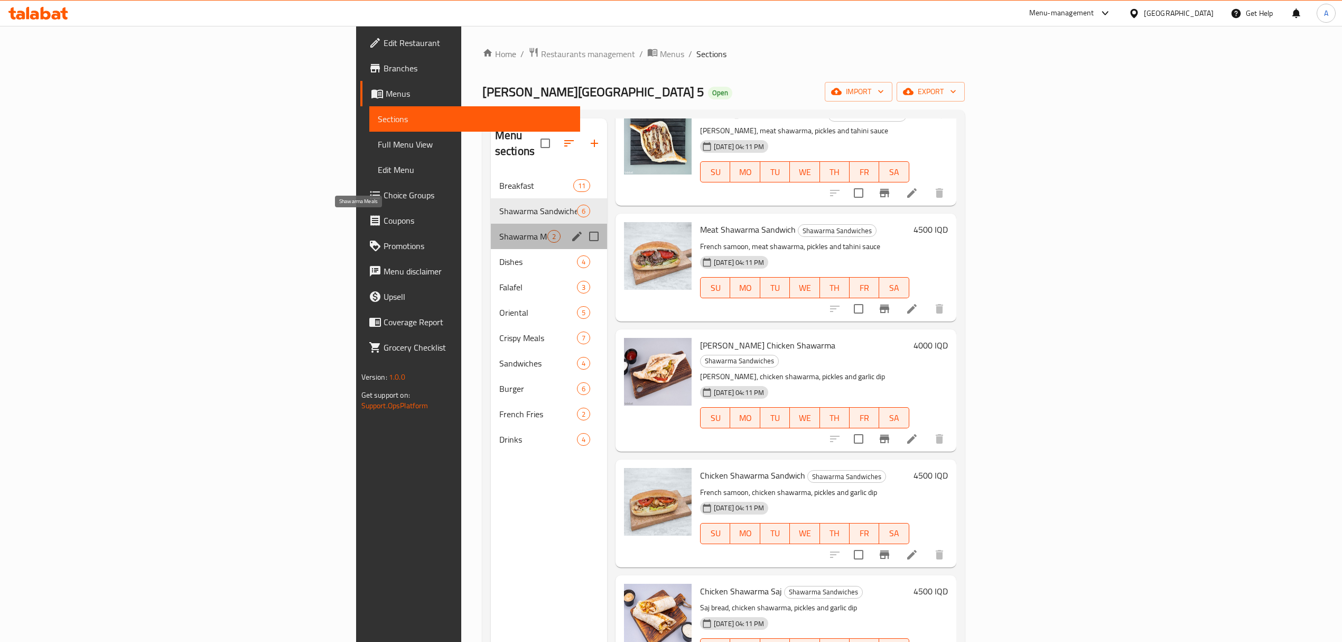
click at [499, 230] on span "Shawarma Meals" at bounding box center [523, 236] width 48 height 13
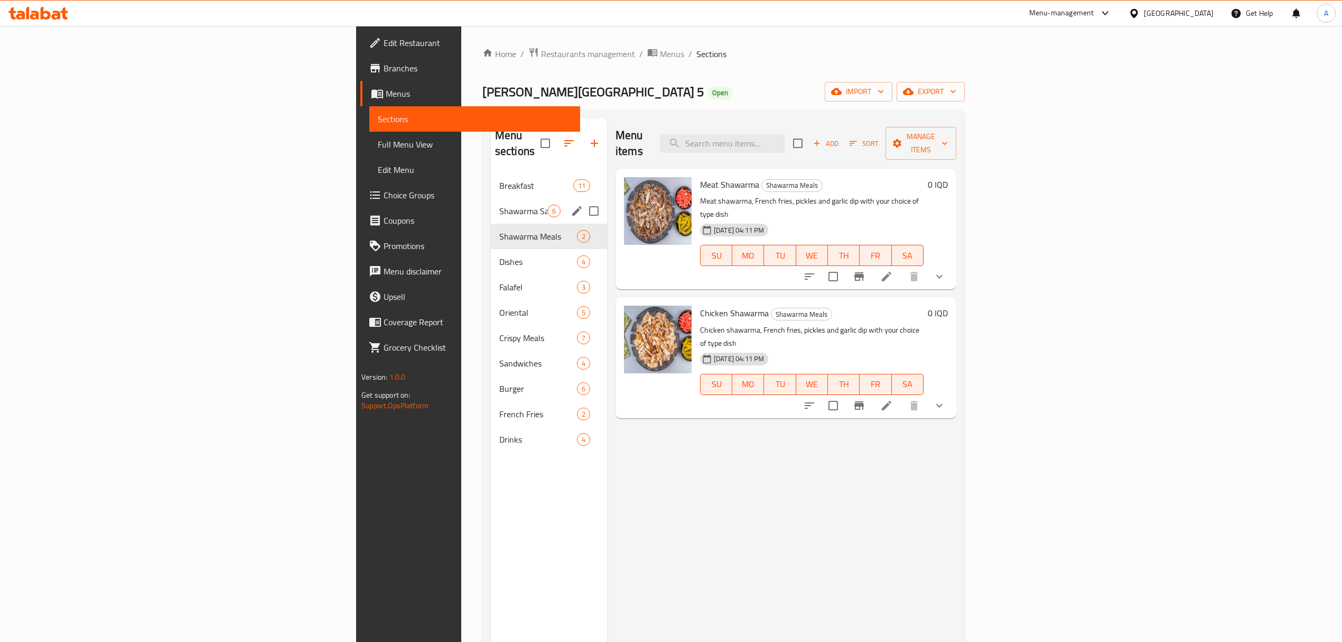
click at [491, 202] on div "Shawarma Sandwiches 6" at bounding box center [549, 210] width 116 height 25
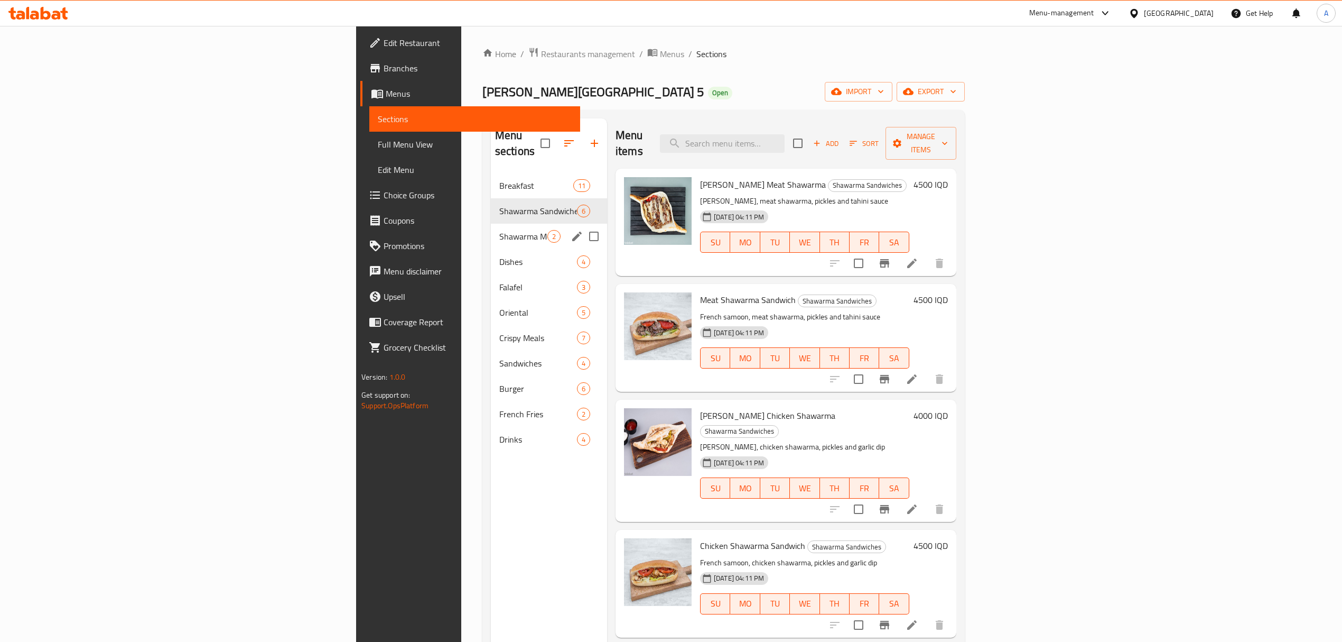
click at [491, 233] on div "Shawarma Meals 2" at bounding box center [549, 236] width 116 height 25
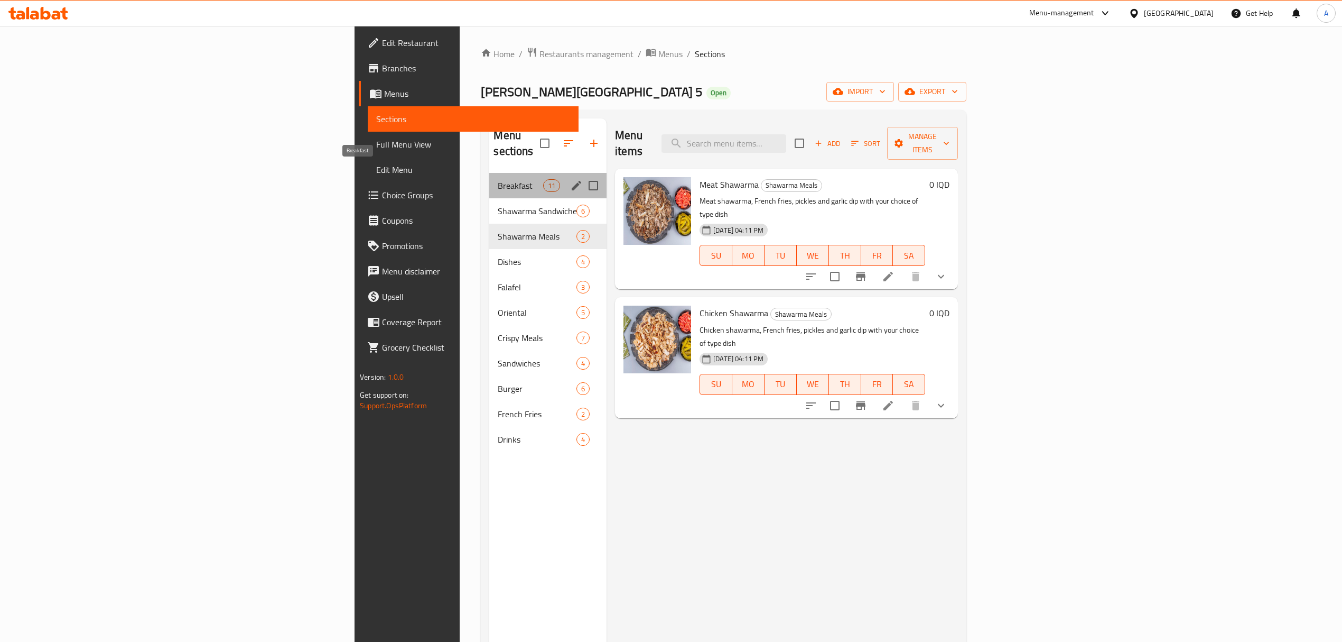
click at [498, 179] on span "Breakfast" at bounding box center [520, 185] width 45 height 13
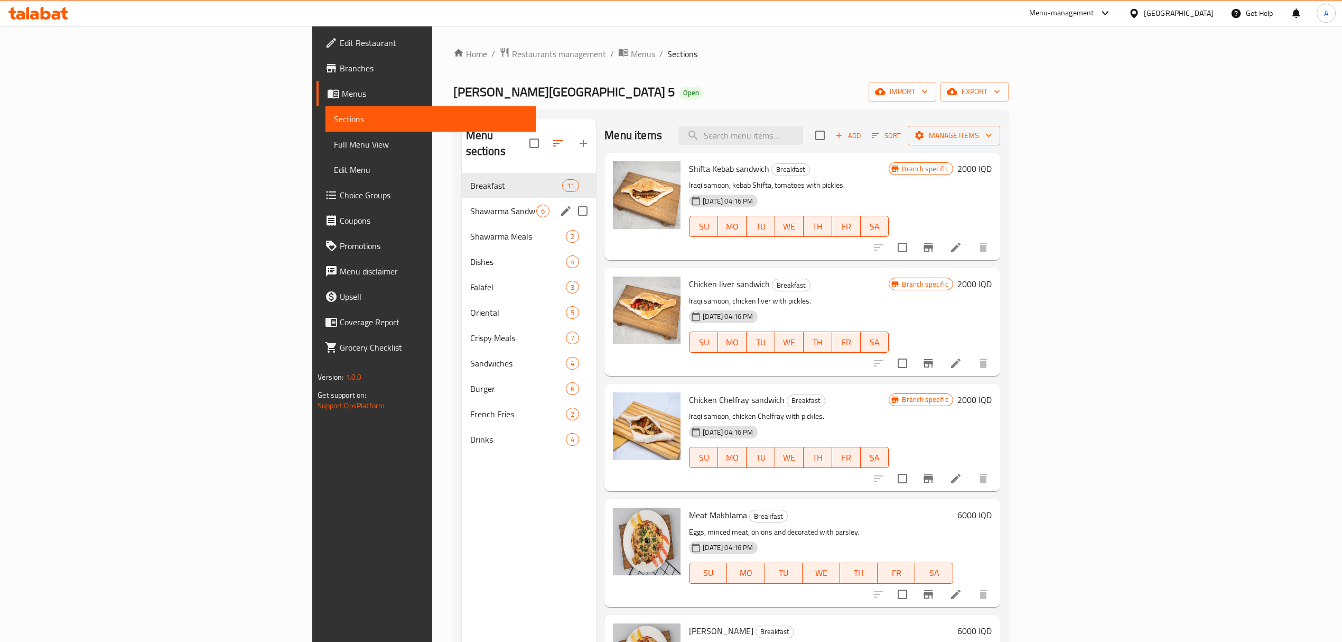
click at [462, 204] on div "Shawarma Sandwiches 6" at bounding box center [529, 210] width 135 height 25
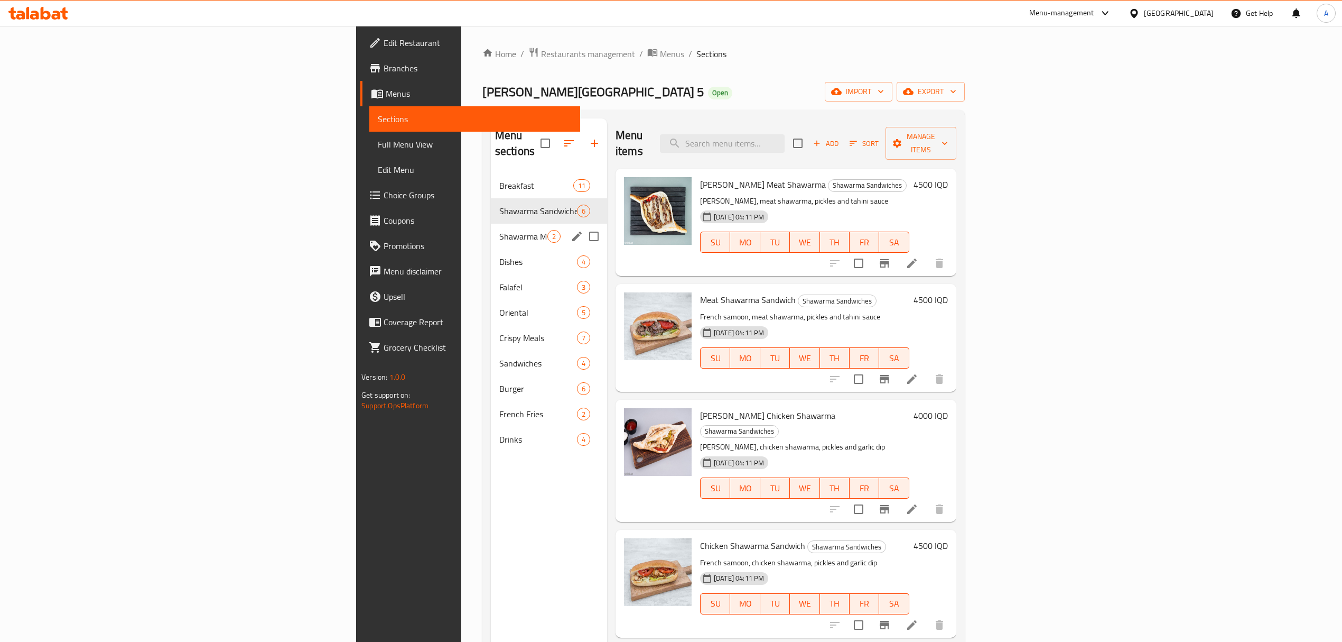
click at [491, 229] on div "Shawarma Meals 2" at bounding box center [549, 236] width 116 height 25
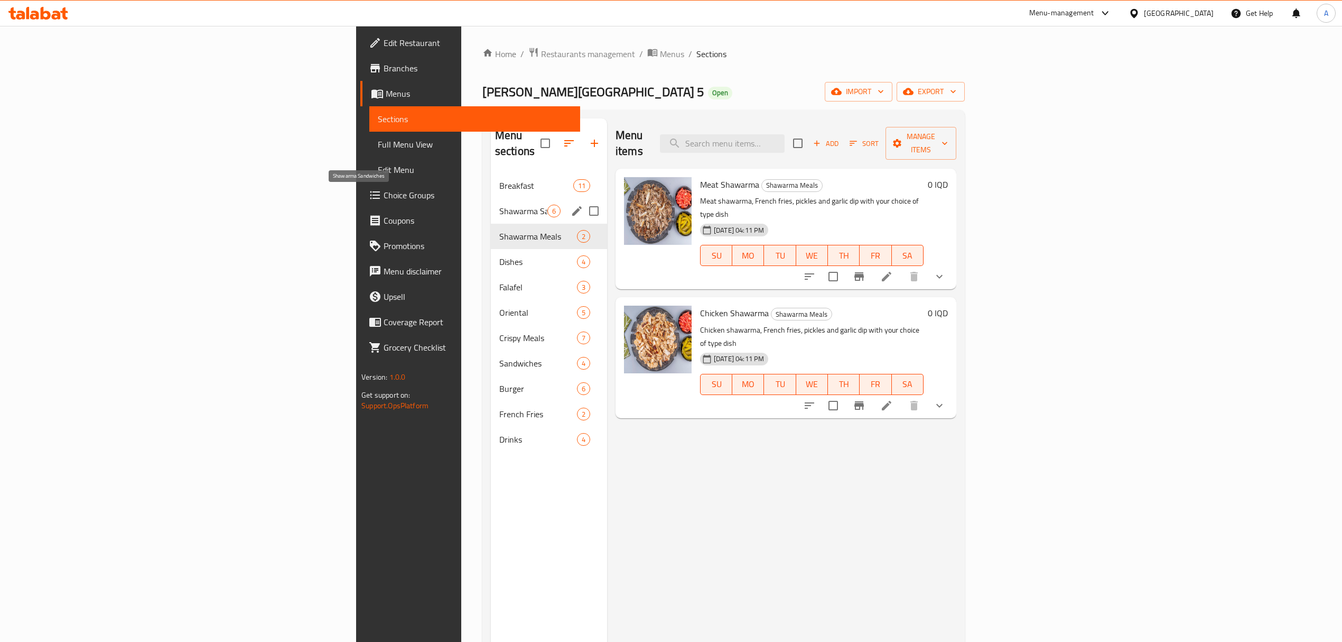
click at [499, 205] on span "Shawarma Sandwiches" at bounding box center [523, 211] width 48 height 13
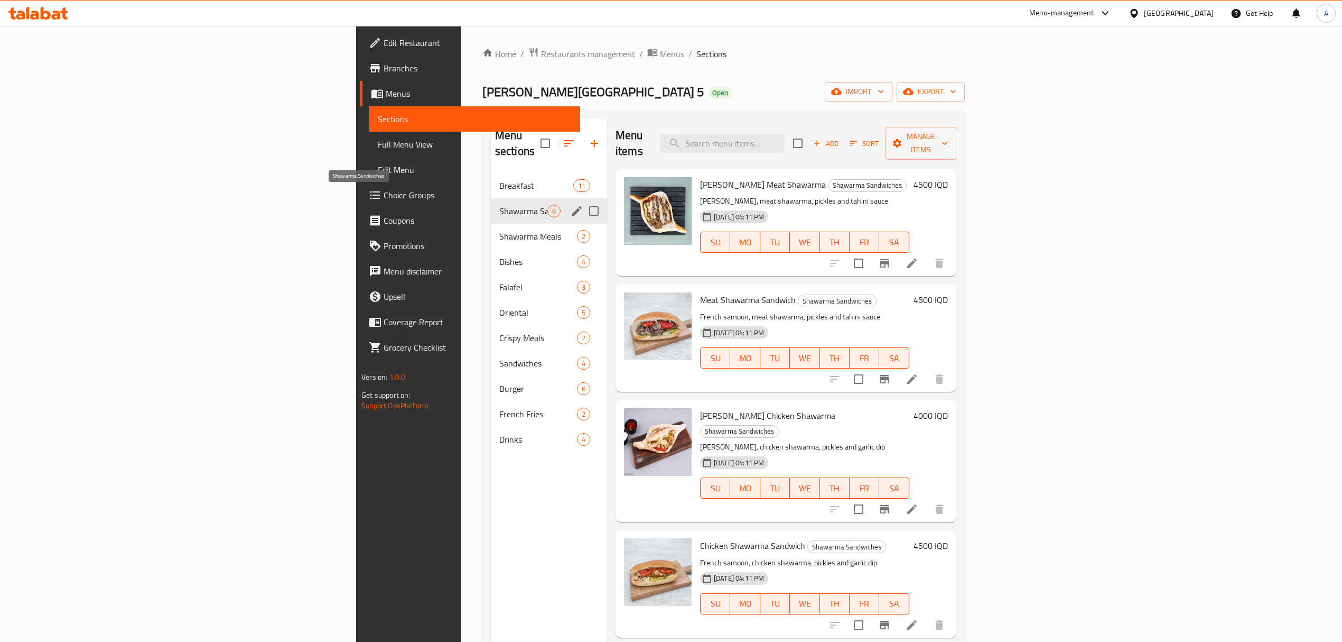
click at [499, 179] on span "Breakfast" at bounding box center [536, 185] width 74 height 13
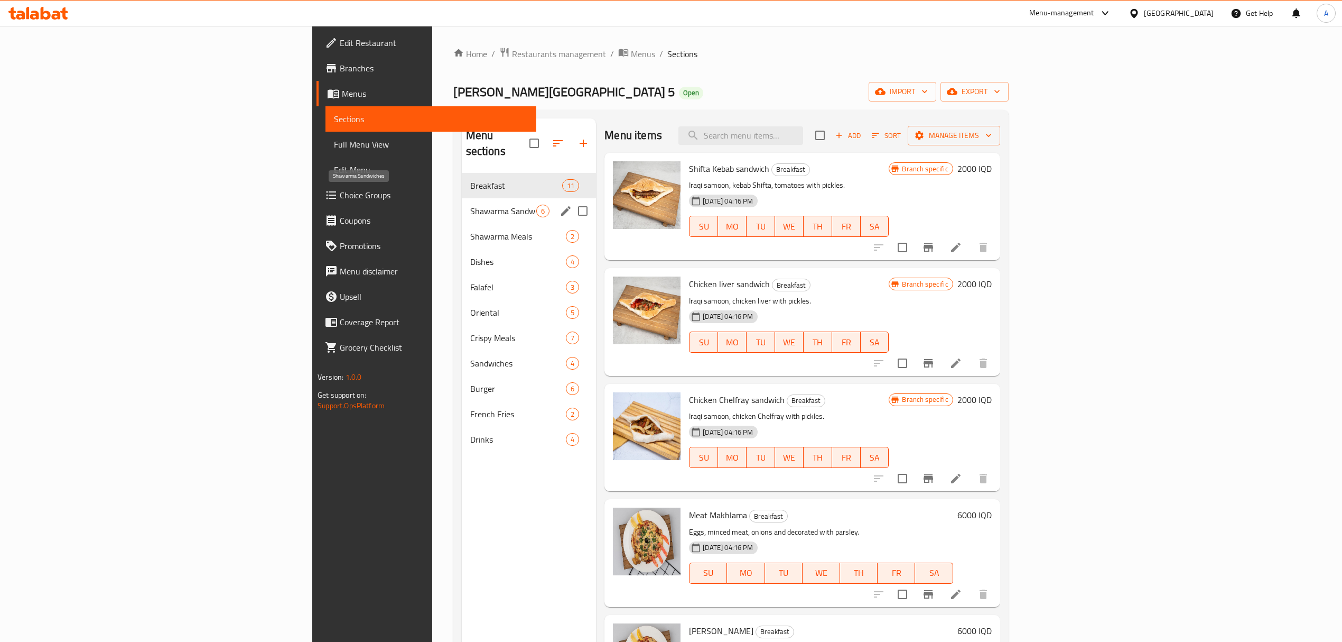
click at [470, 205] on span "Shawarma Sandwiches" at bounding box center [503, 211] width 67 height 13
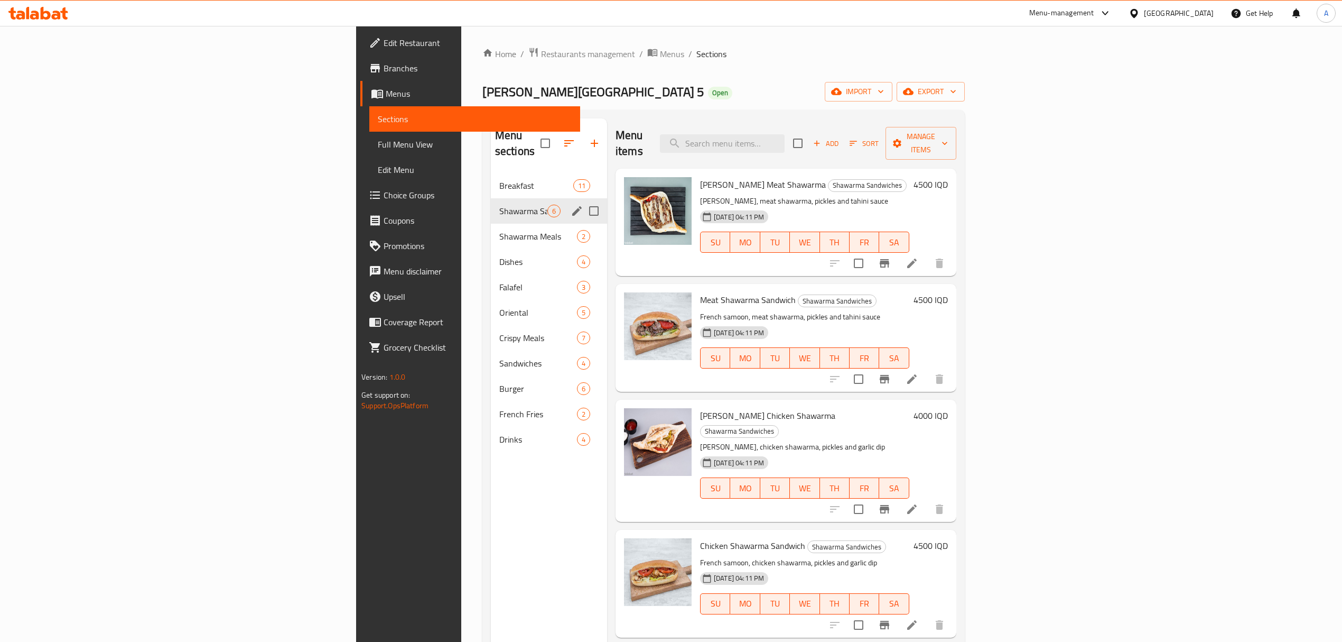
click at [491, 204] on div "Shawarma Sandwiches 6" at bounding box center [549, 210] width 116 height 25
click at [491, 228] on div "Shawarma Meals 2" at bounding box center [549, 236] width 116 height 25
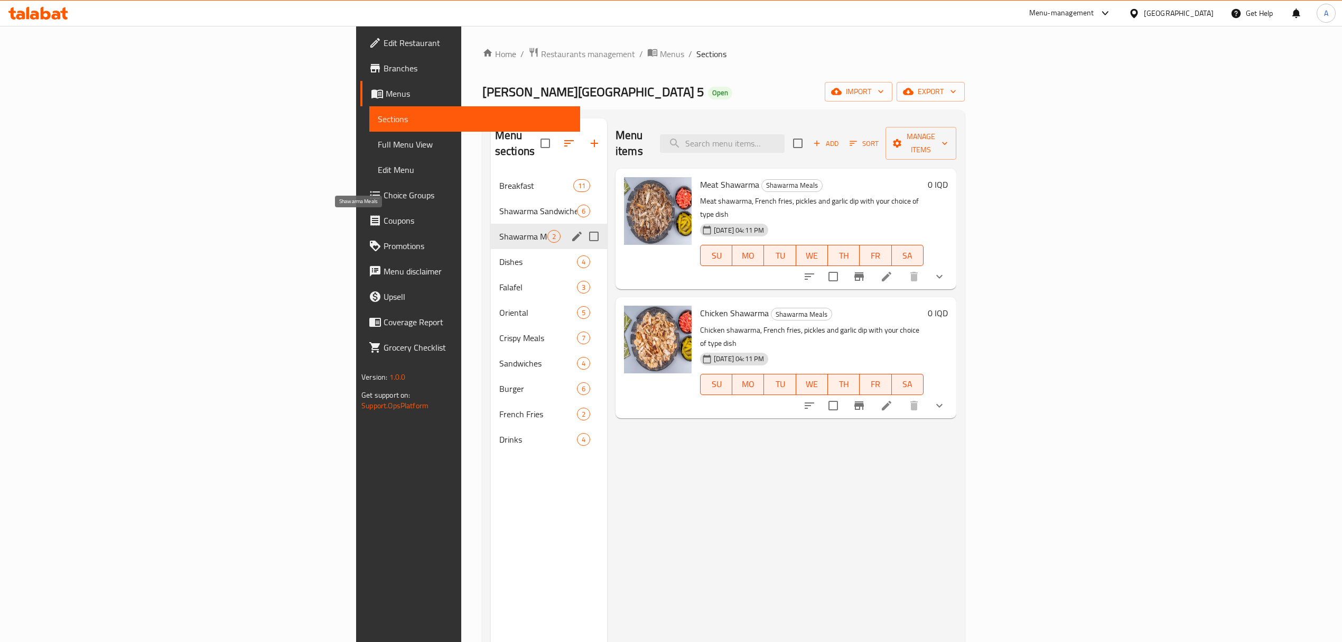
click at [491, 274] on div "Falafel 3" at bounding box center [549, 286] width 116 height 25
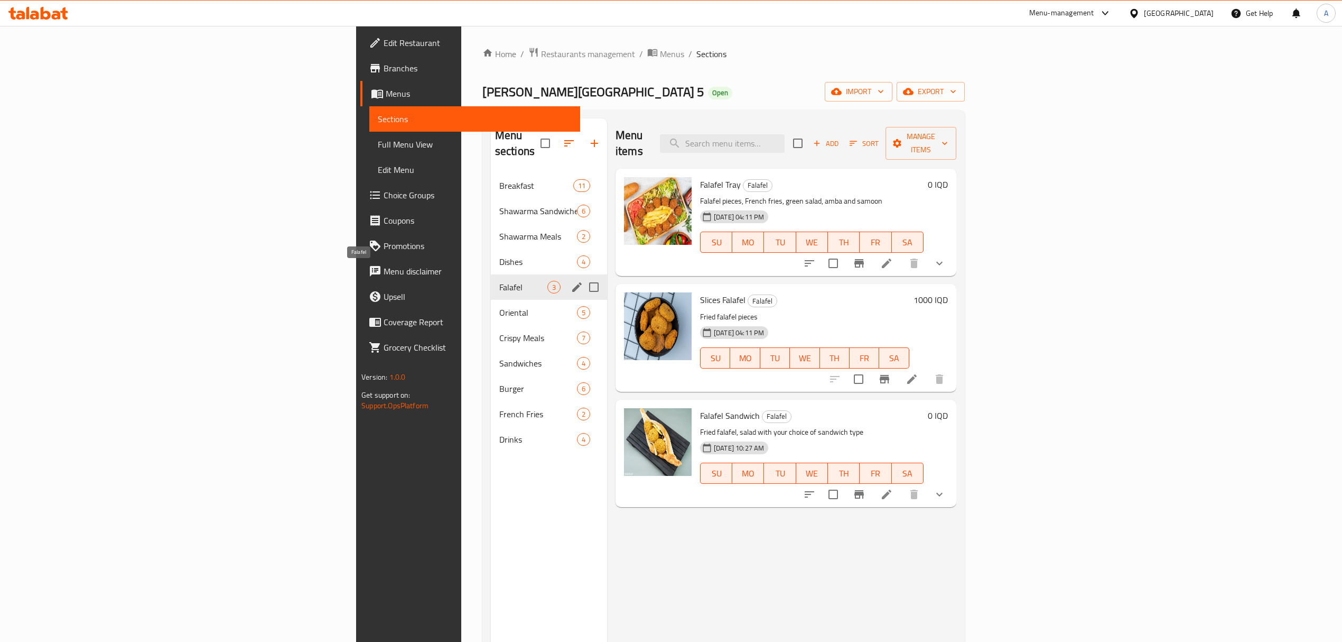
click at [499, 255] on span "Dishes" at bounding box center [538, 261] width 78 height 13
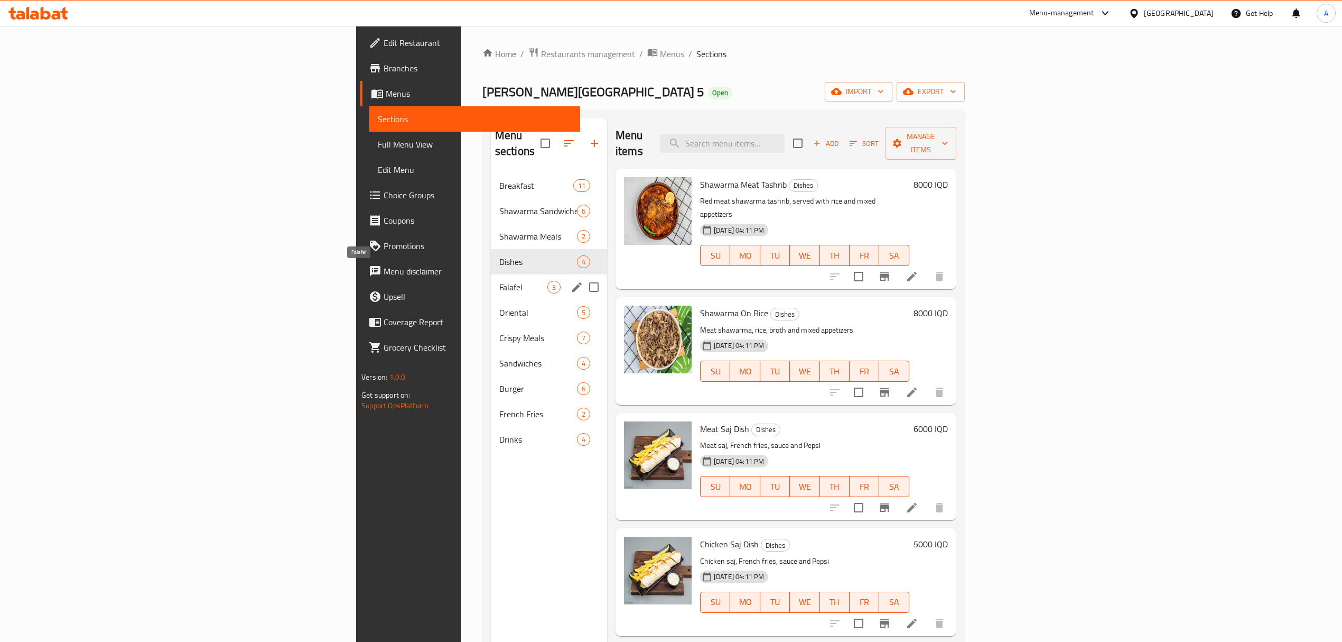
click at [491, 283] on div "Falafel 3" at bounding box center [549, 286] width 116 height 25
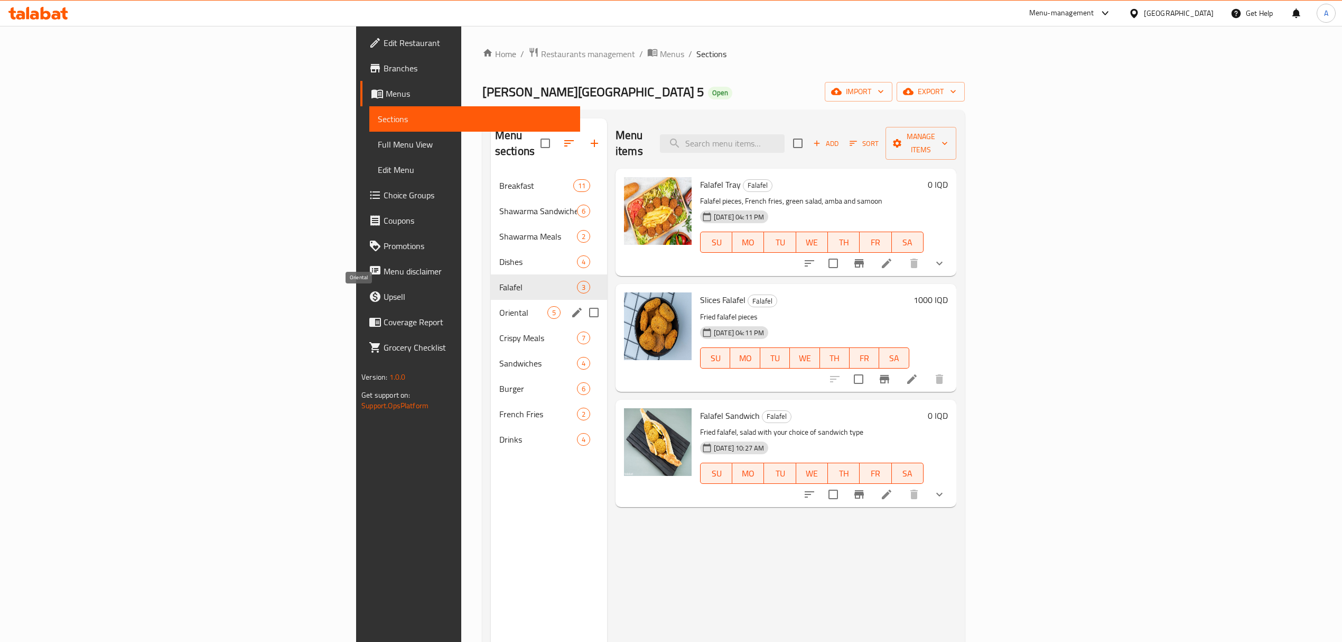
click at [499, 306] on span "Oriental" at bounding box center [523, 312] width 48 height 13
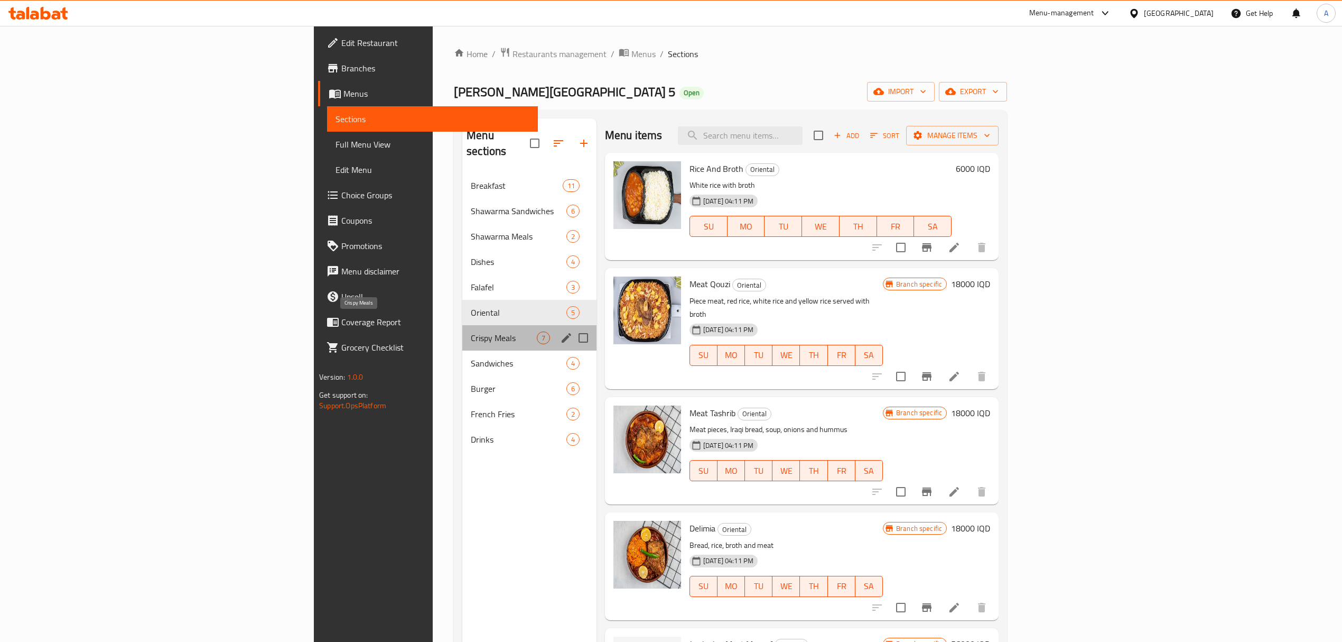
click at [471, 331] on span "Crispy Meals" at bounding box center [504, 337] width 66 height 13
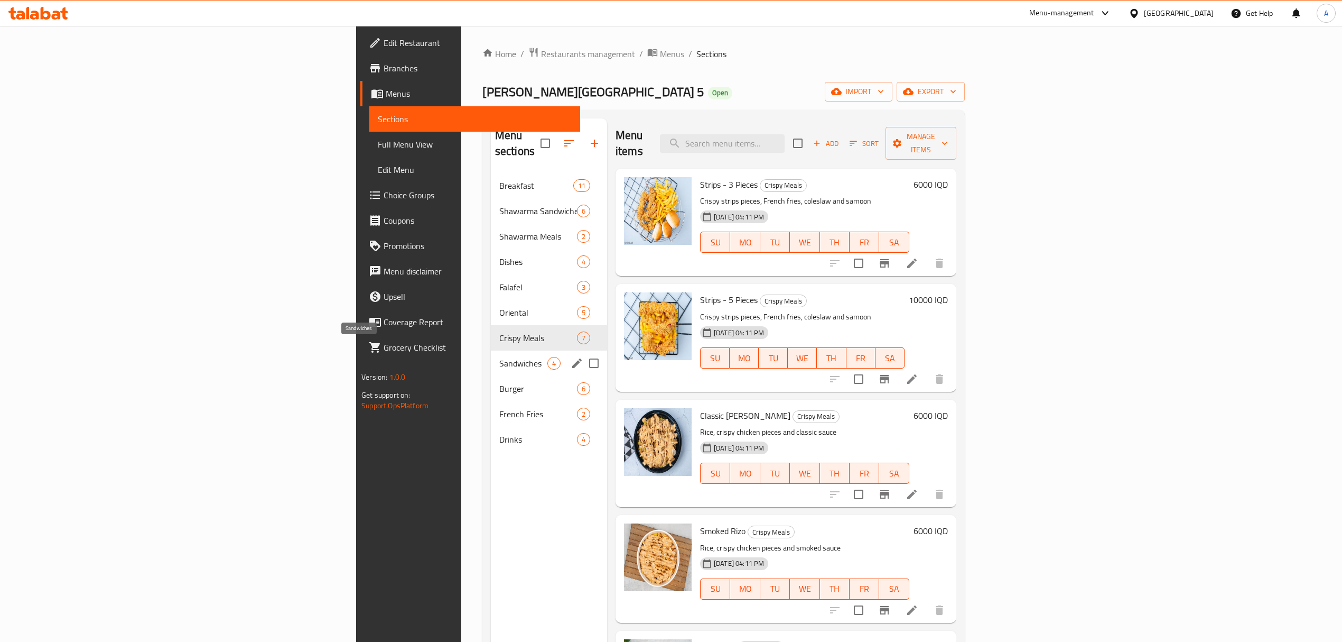
click at [499, 357] on span "Sandwiches" at bounding box center [523, 363] width 48 height 13
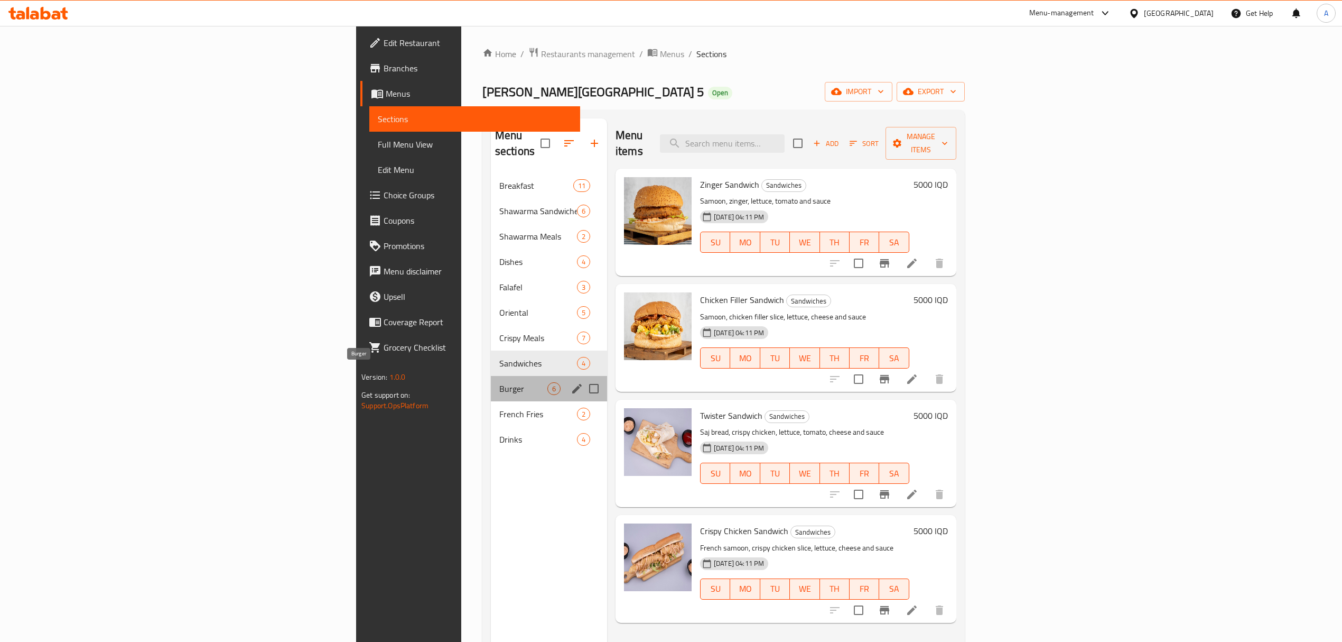
click at [499, 382] on span "Burger" at bounding box center [523, 388] width 48 height 13
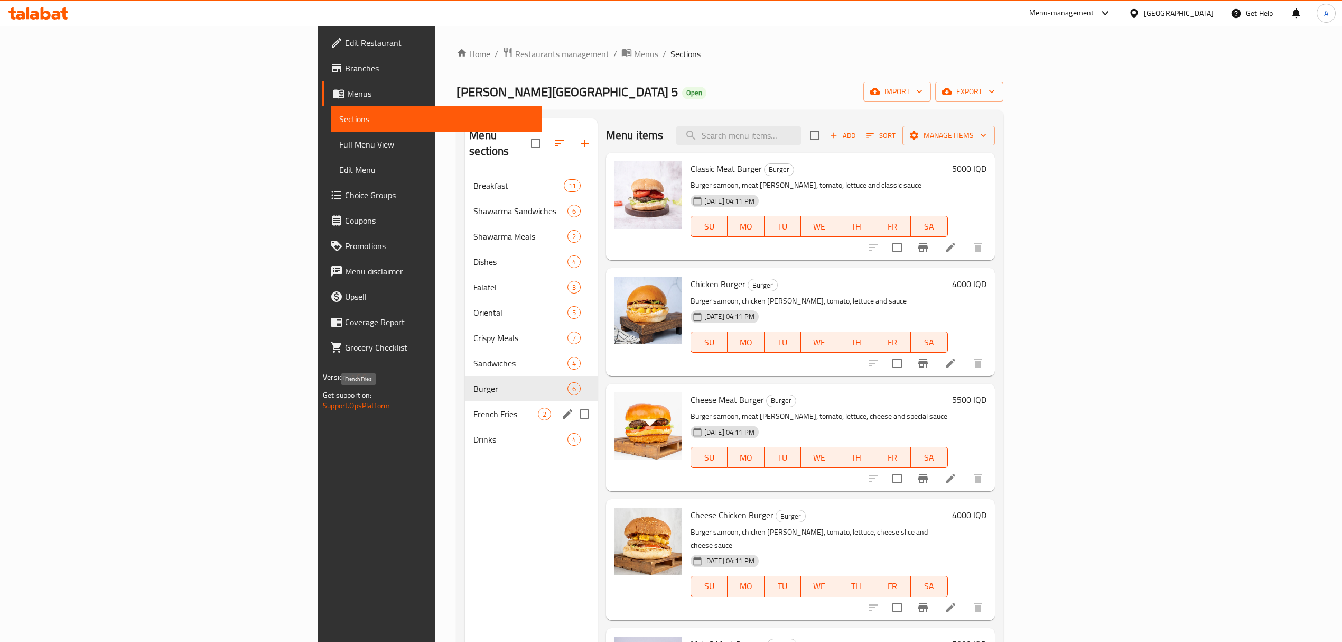
click at [474, 407] on span "French Fries" at bounding box center [506, 413] width 64 height 13
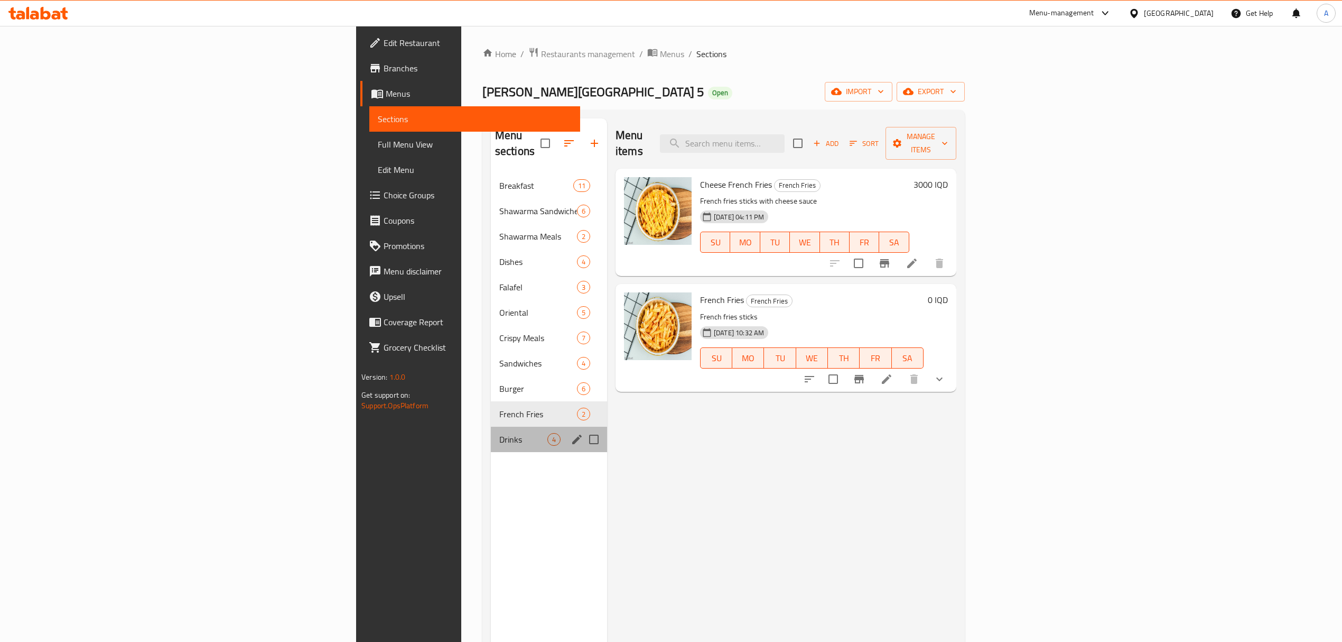
click at [491, 426] on div "Drinks 4" at bounding box center [549, 438] width 116 height 25
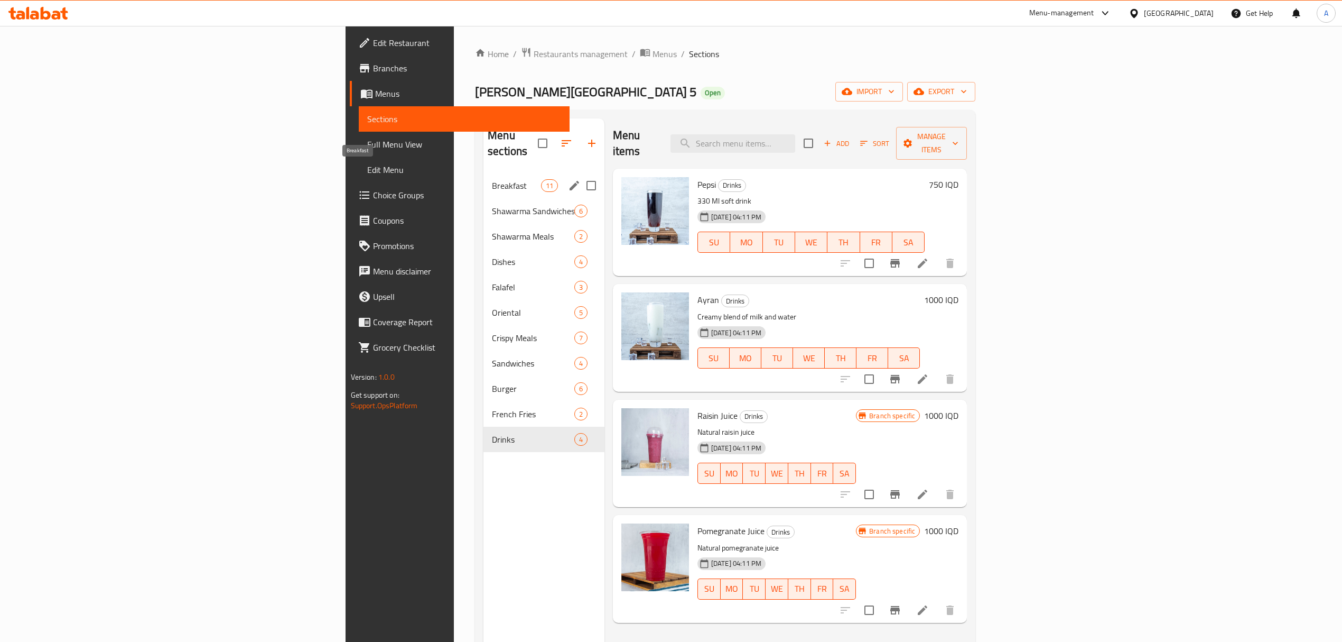
click at [492, 179] on span "Breakfast" at bounding box center [516, 185] width 49 height 13
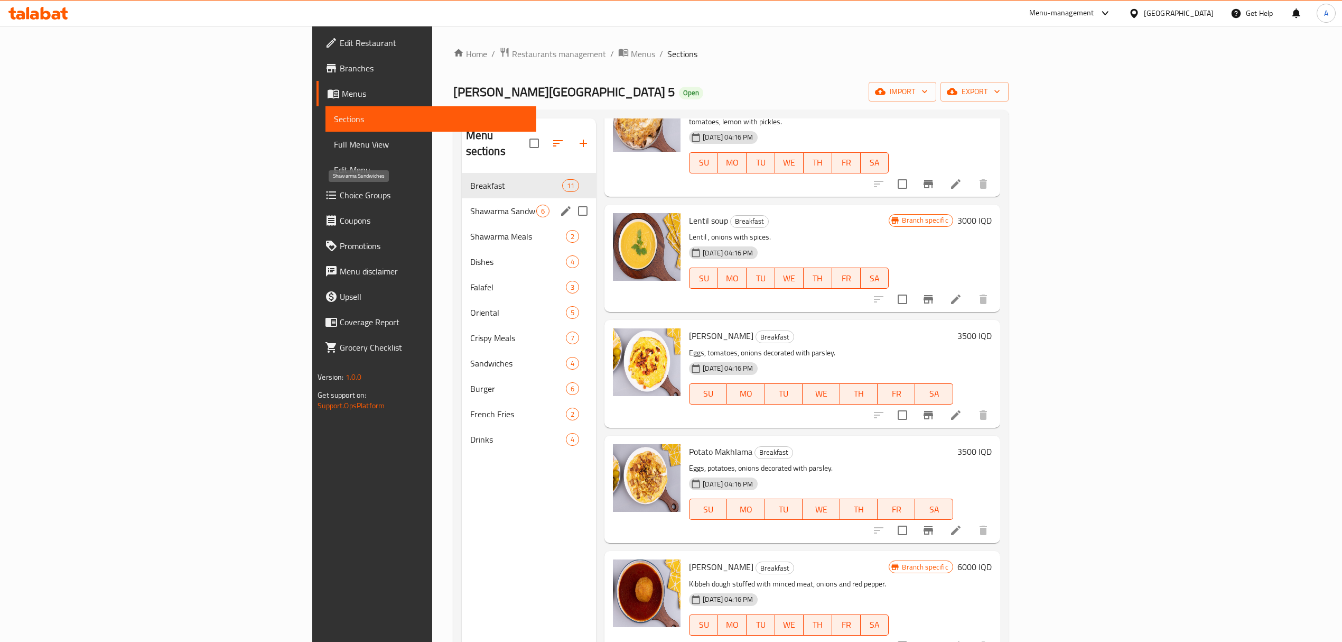
click at [470, 205] on span "Shawarma Sandwiches" at bounding box center [503, 211] width 67 height 13
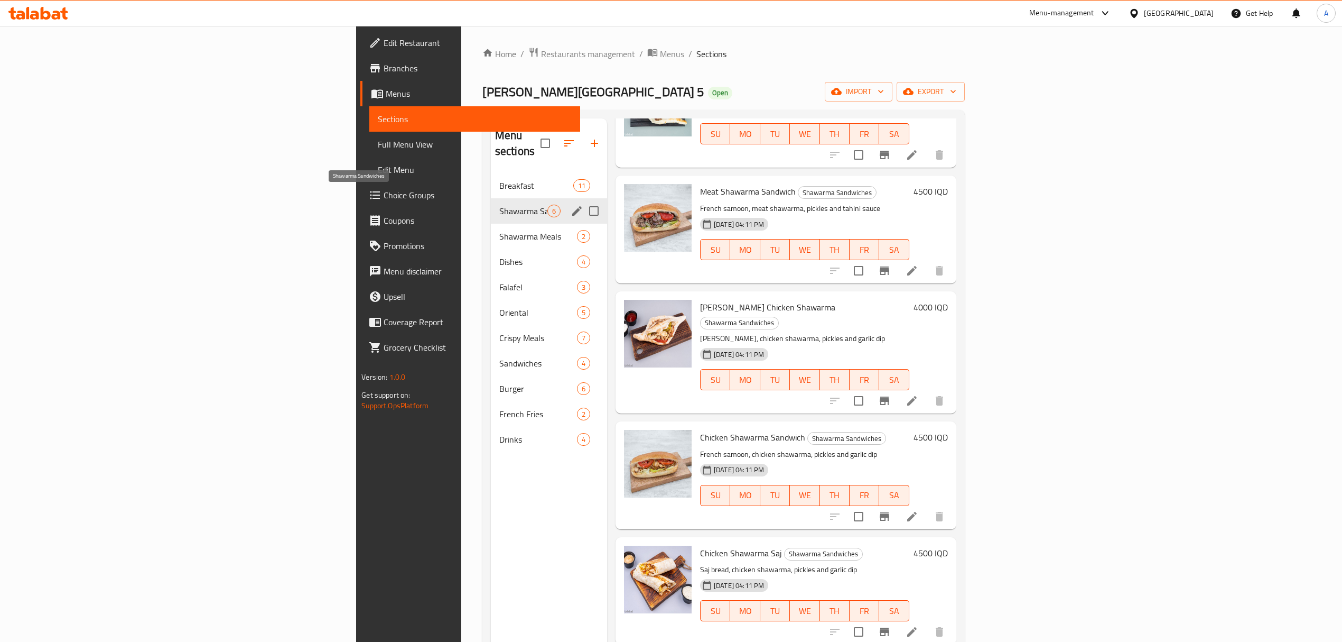
scroll to position [77, 0]
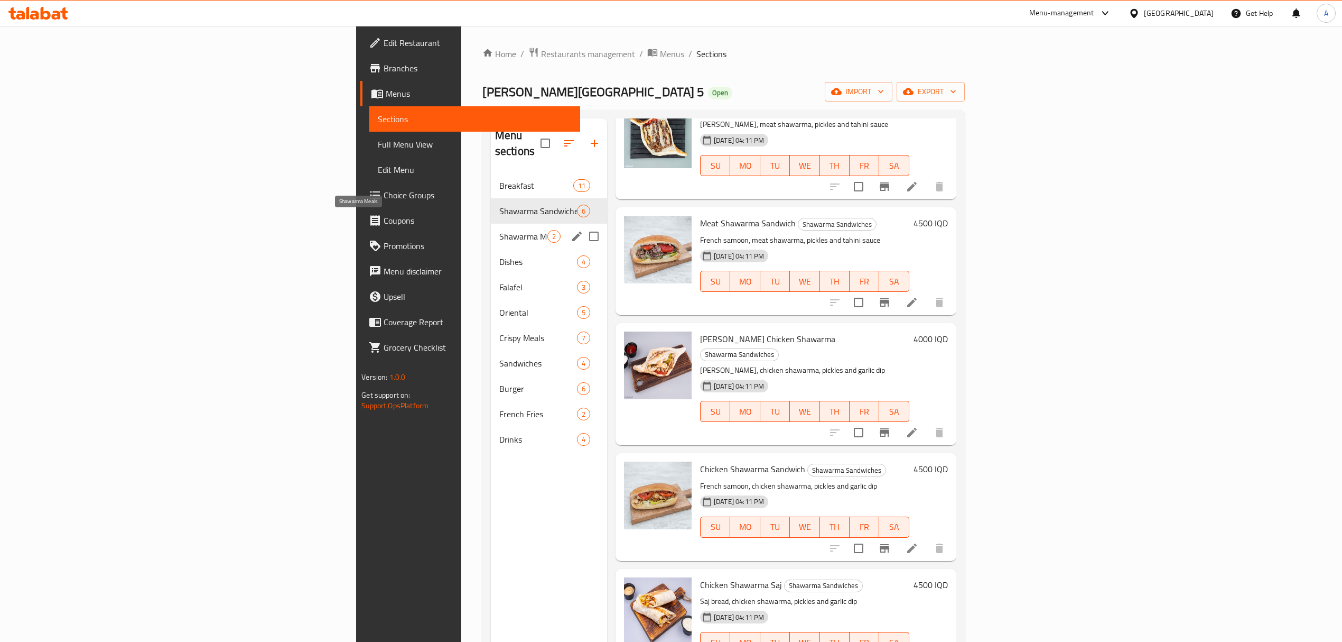
click at [499, 230] on span "Shawarma Meals" at bounding box center [523, 236] width 48 height 13
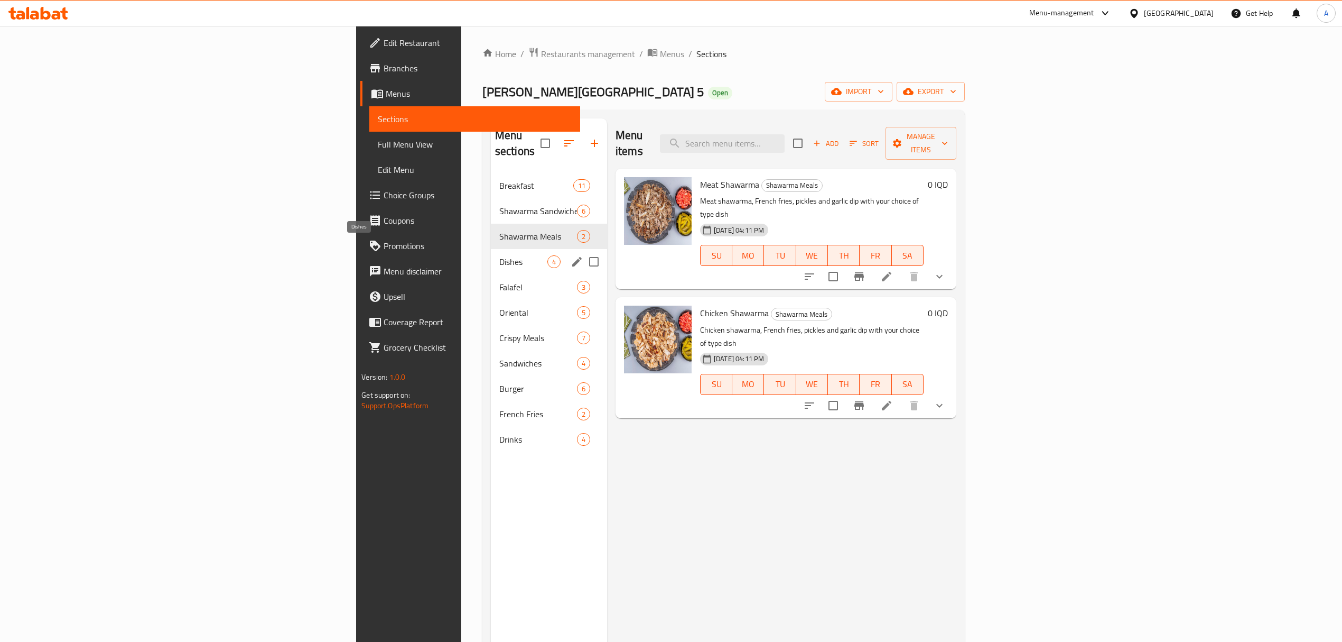
click at [499, 255] on span "Dishes" at bounding box center [523, 261] width 48 height 13
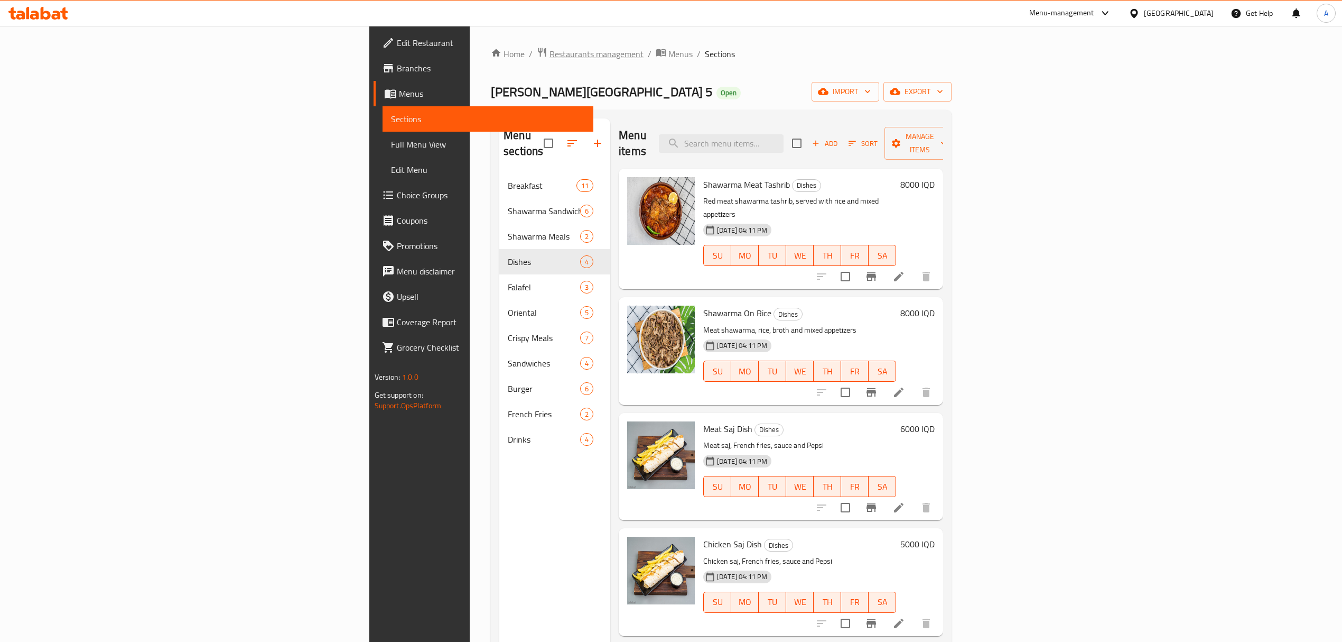
click at [550, 59] on span "Restaurants management" at bounding box center [597, 54] width 94 height 13
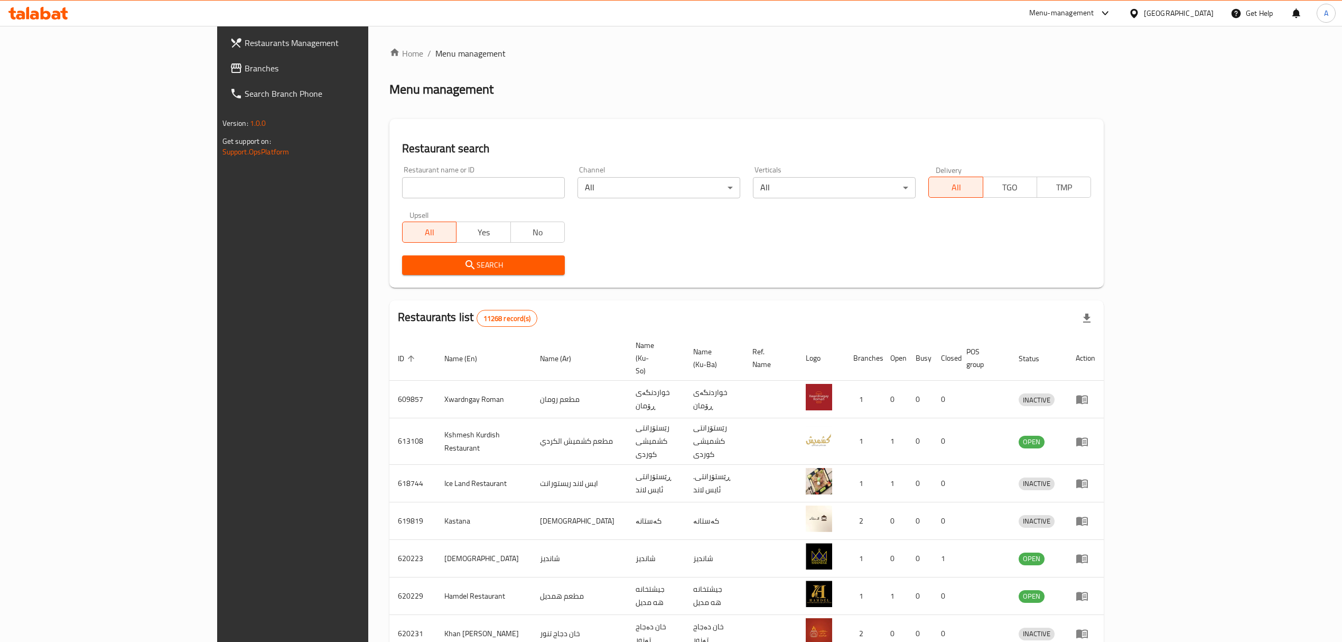
click at [402, 189] on input "search" at bounding box center [483, 187] width 163 height 21
paste input "[PHONE_NUMBER]"
type input "+"
paste input "Karam Al Gharbia"
type input "Karam Al Gharbia"
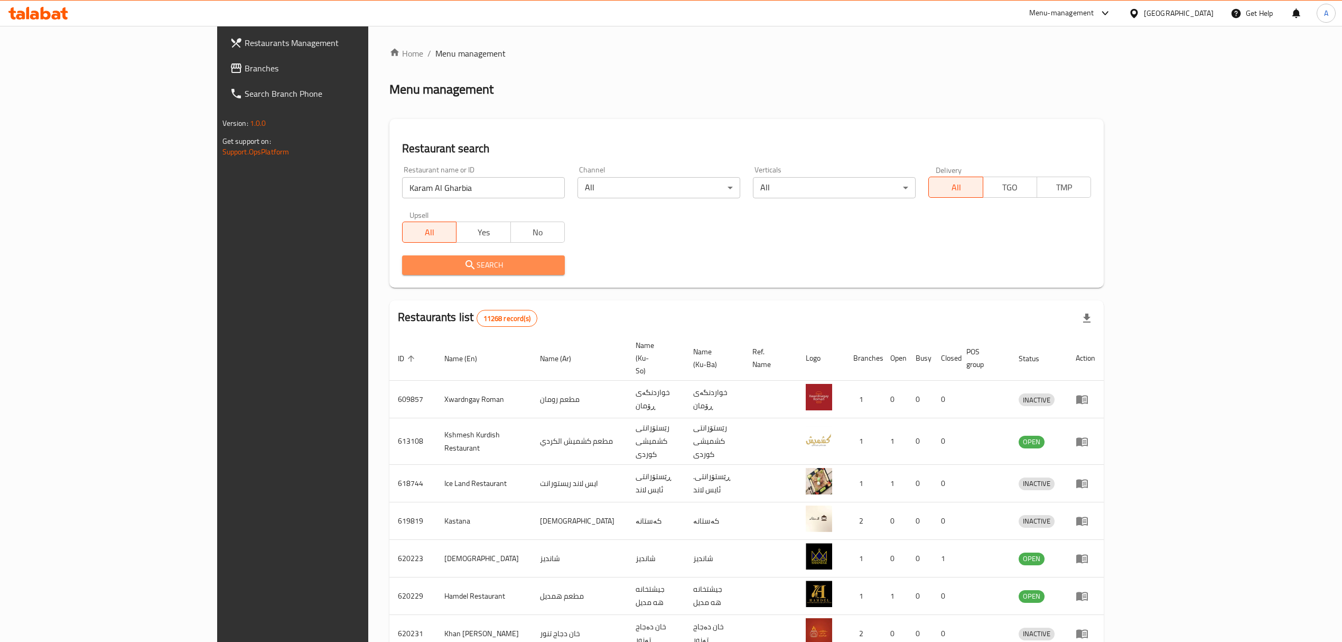
click at [411, 268] on span "Search" at bounding box center [484, 264] width 146 height 13
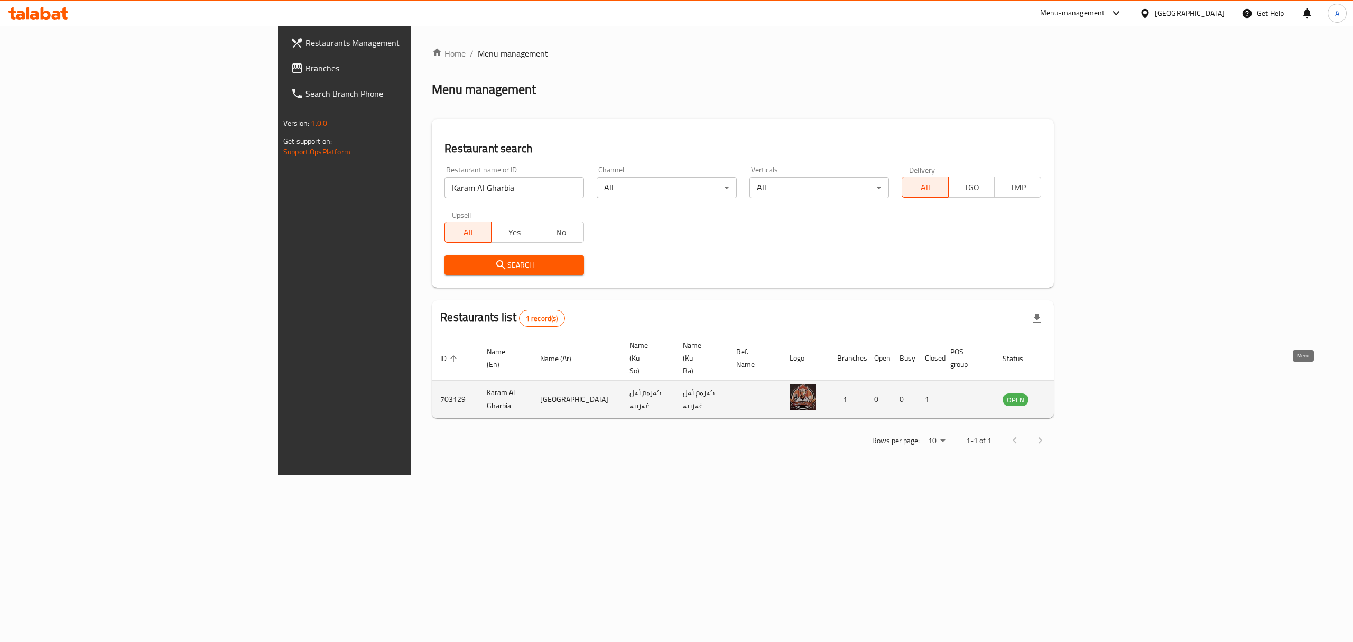
click at [1069, 397] on icon "enhanced table" at bounding box center [1067, 399] width 4 height 4
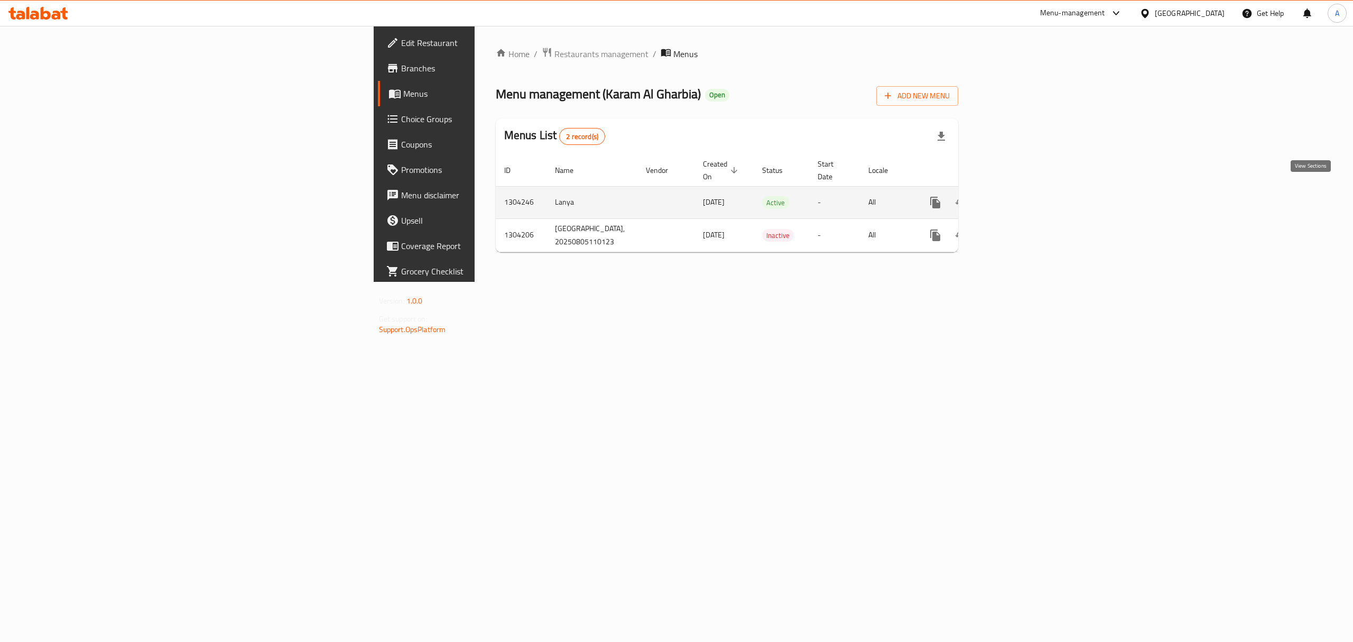
click at [1018, 196] on icon "enhanced table" at bounding box center [1011, 202] width 13 height 13
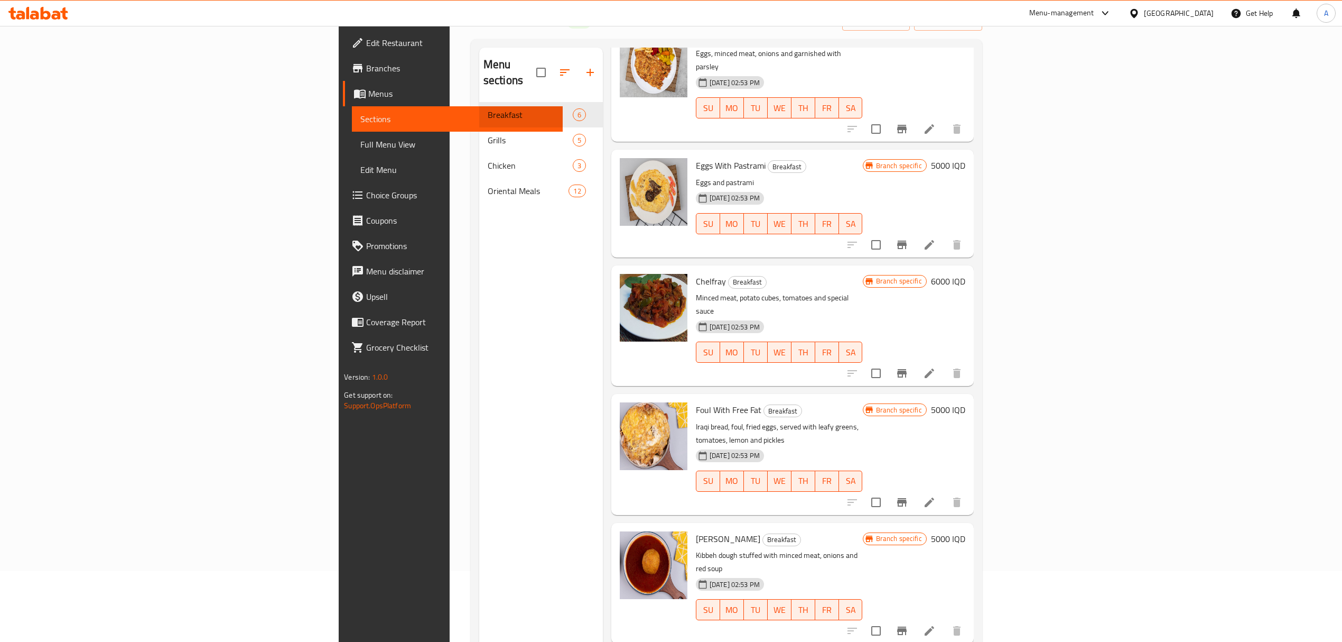
scroll to position [149, 0]
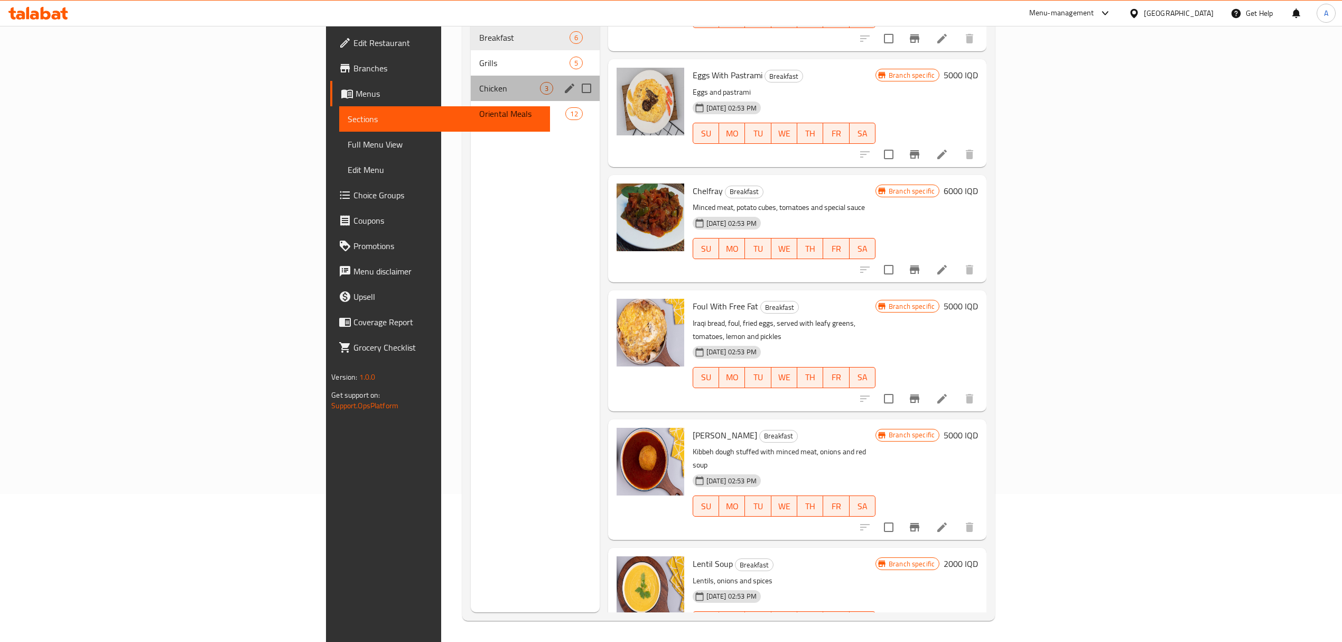
click at [471, 76] on div "Chicken 3" at bounding box center [535, 88] width 129 height 25
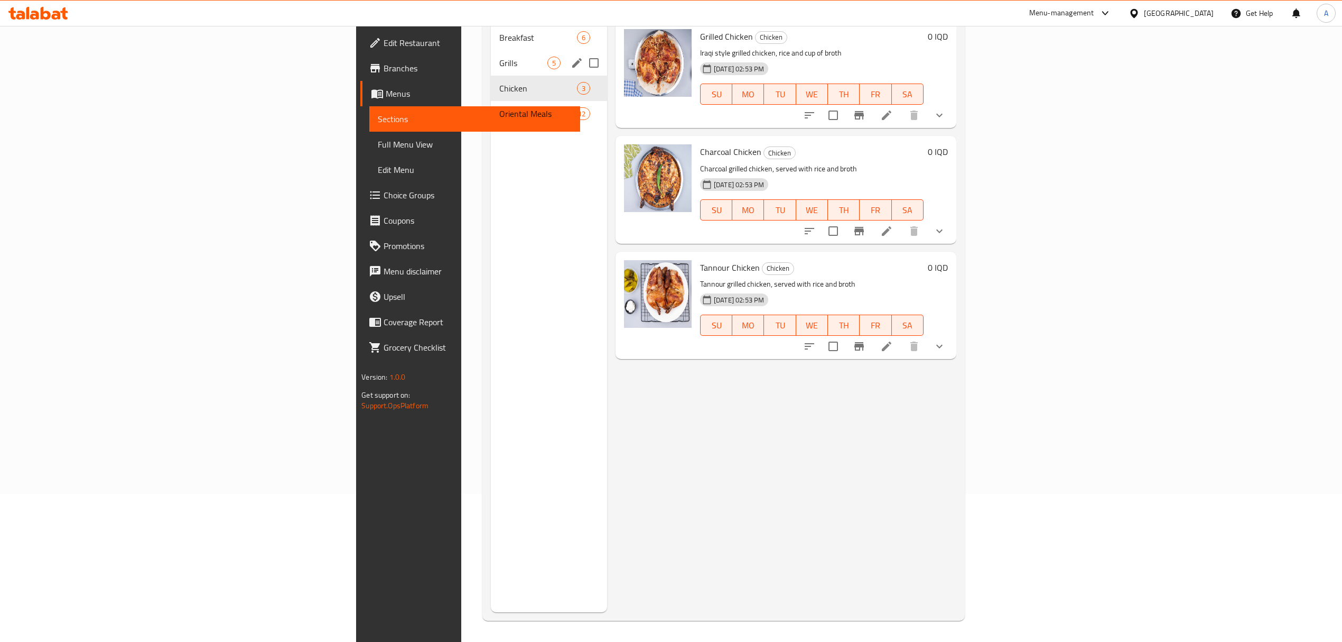
click at [499, 57] on span "Grills" at bounding box center [523, 63] width 48 height 13
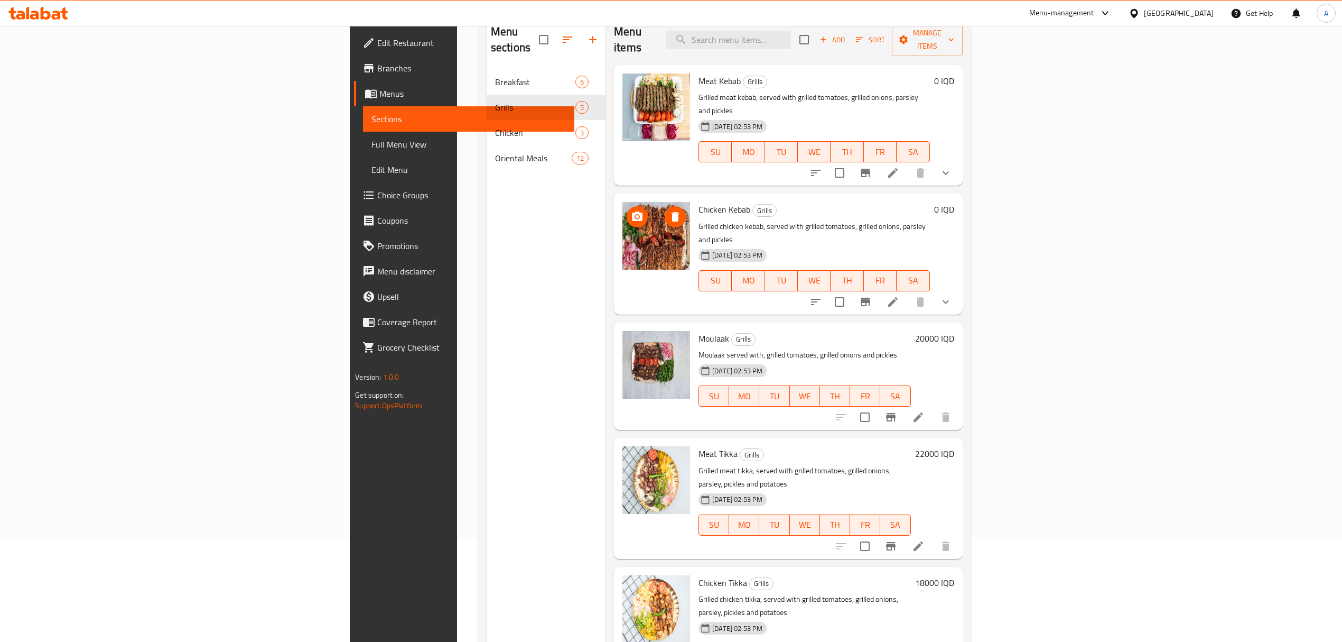
scroll to position [78, 0]
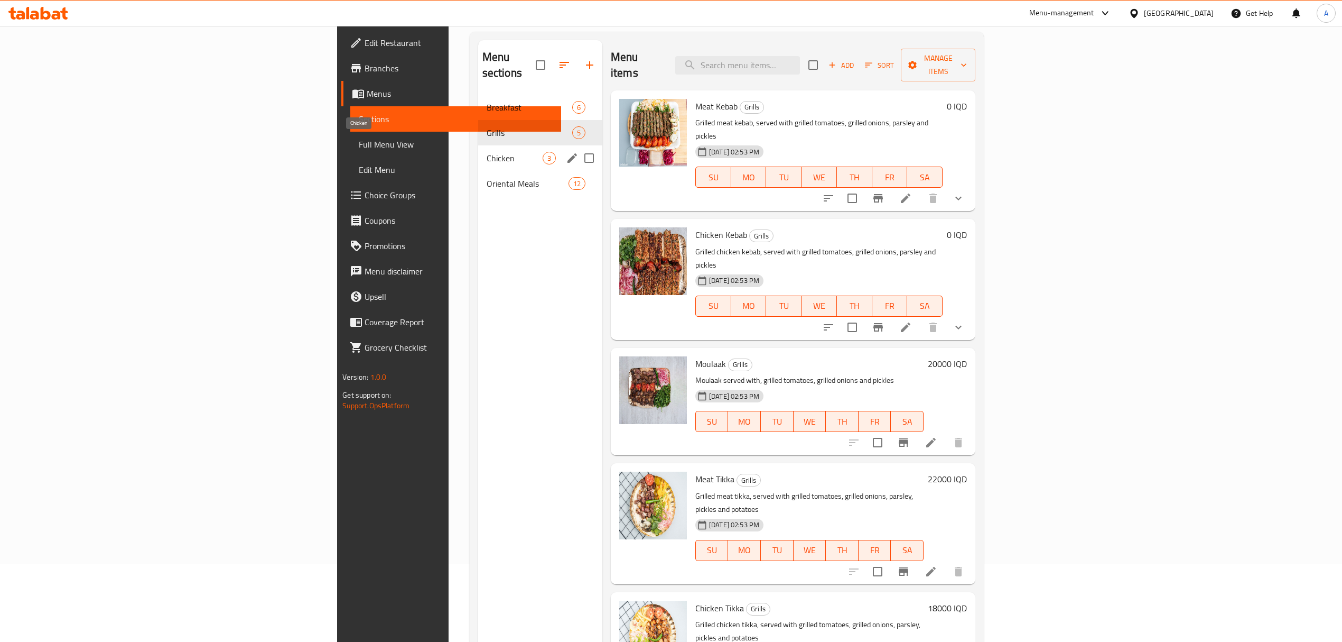
click at [487, 152] on span "Chicken" at bounding box center [515, 158] width 56 height 13
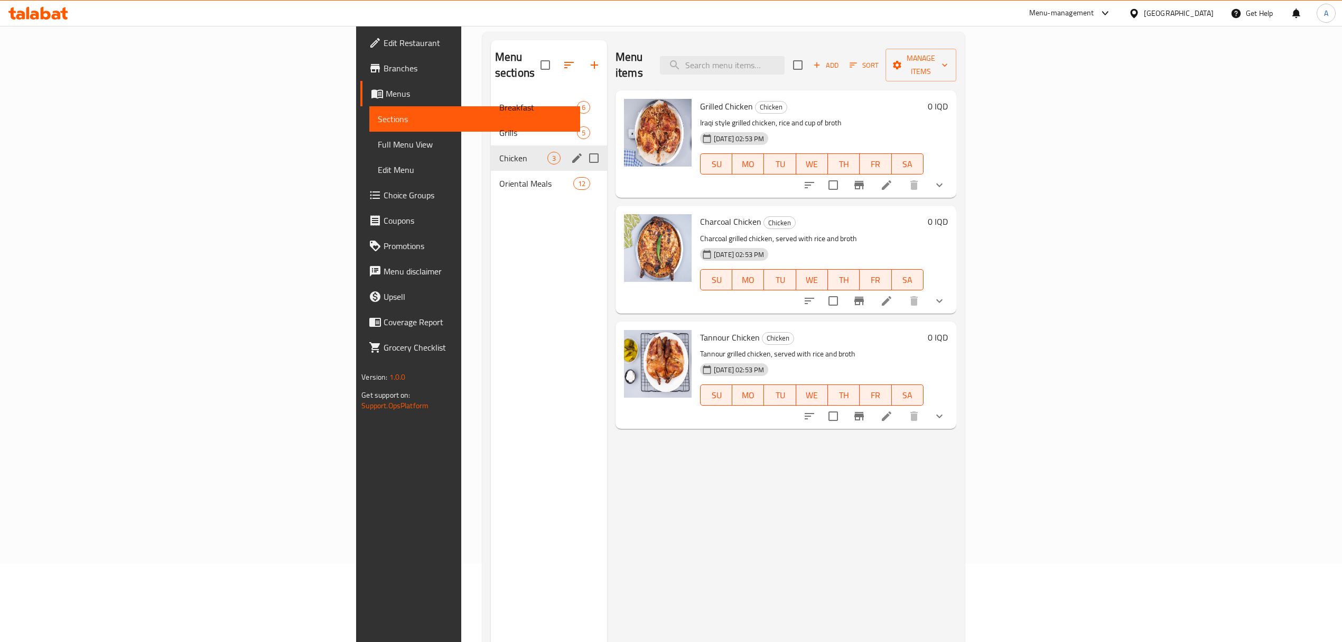
click at [499, 177] on span "Oriental Meals" at bounding box center [536, 183] width 74 height 13
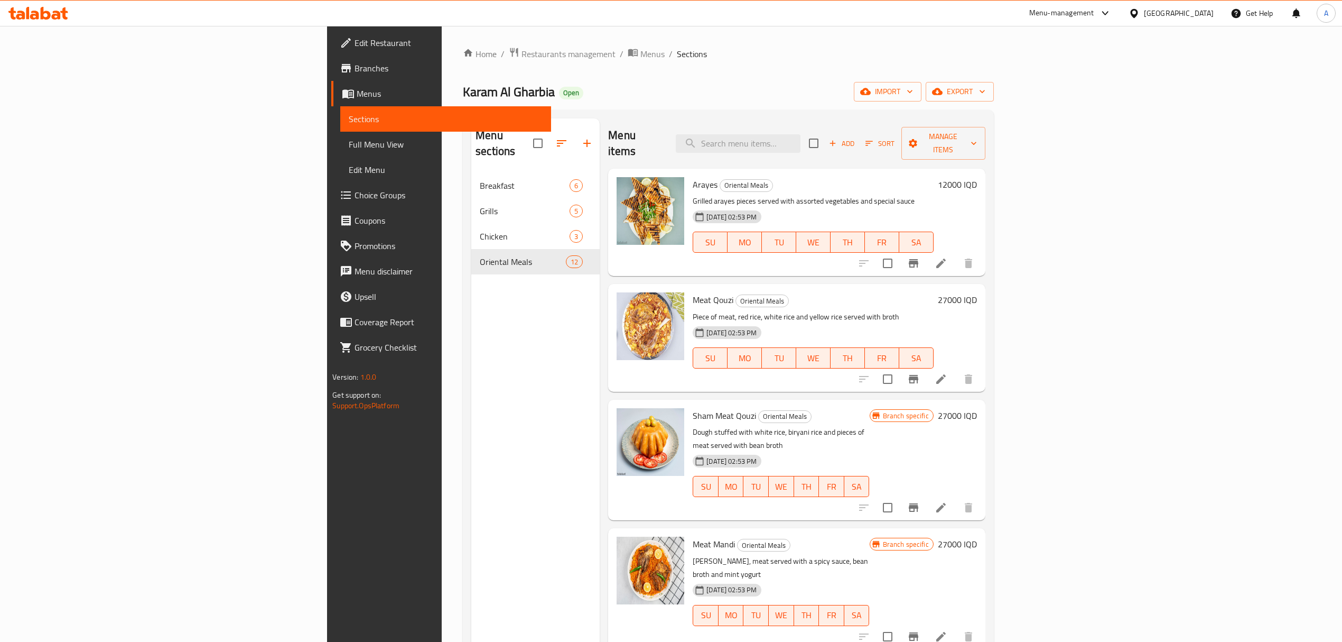
click at [331, 75] on link "Branches" at bounding box center [441, 67] width 220 height 25
